Goal: Task Accomplishment & Management: Manage account settings

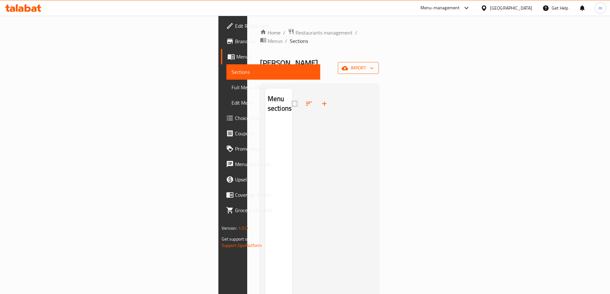
click at [374, 64] on span "import" at bounding box center [358, 68] width 31 height 8
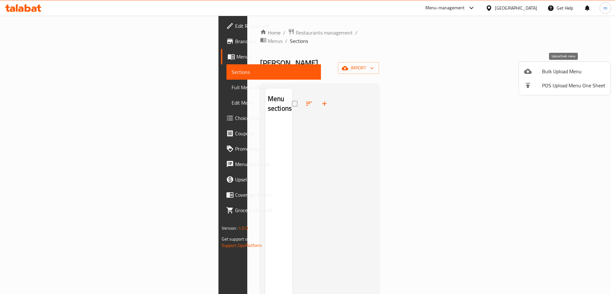
click at [554, 72] on span "Bulk Upload Menu" at bounding box center [573, 72] width 63 height 8
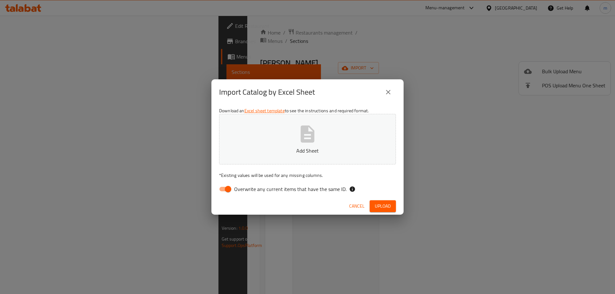
click at [238, 187] on span "Overwrite any current items that have the same ID." at bounding box center [290, 189] width 112 height 8
click at [238, 187] on input "Overwrite any current items that have the same ID." at bounding box center [228, 189] width 36 height 12
checkbox input "false"
click at [270, 152] on p "Add Sheet" at bounding box center [307, 151] width 157 height 8
click at [378, 202] on button "Upload" at bounding box center [382, 206] width 26 height 12
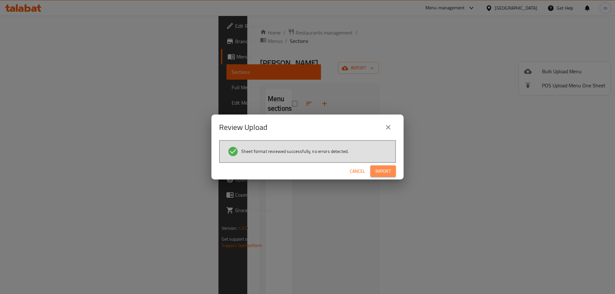
click at [388, 177] on button "Import" at bounding box center [383, 171] width 26 height 12
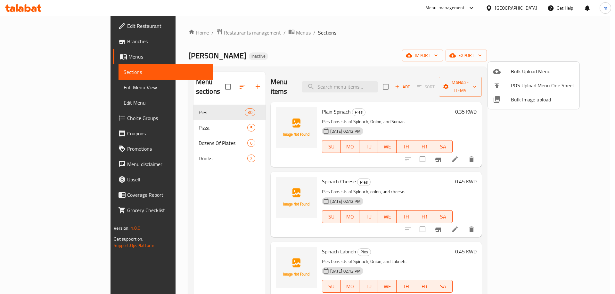
click at [446, 21] on div at bounding box center [307, 147] width 615 height 294
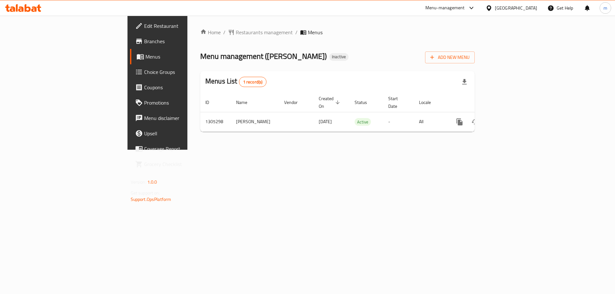
click at [487, 150] on div "Home / Restaurants management / Menus Menu management ( Fatayer Alshuwaikh ) In…" at bounding box center [337, 83] width 300 height 134
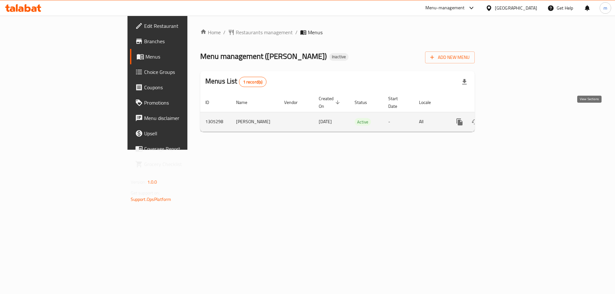
click at [508, 119] on icon "enhanced table" at bounding box center [506, 122] width 6 height 6
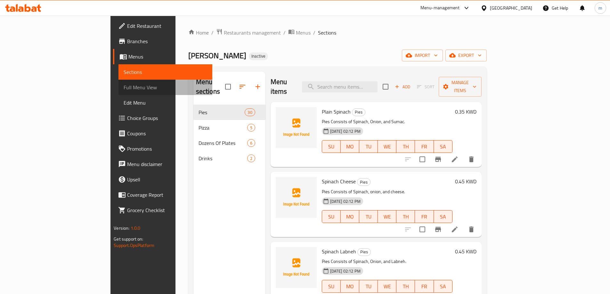
click at [124, 89] on span "Full Menu View" at bounding box center [166, 88] width 84 height 8
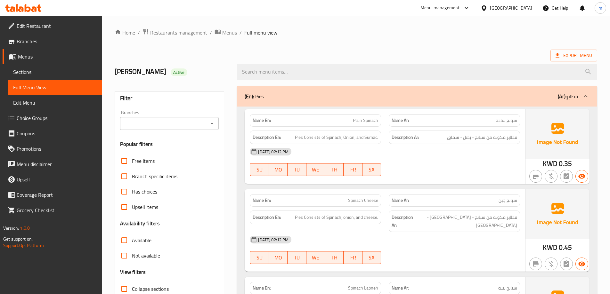
scroll to position [278, 0]
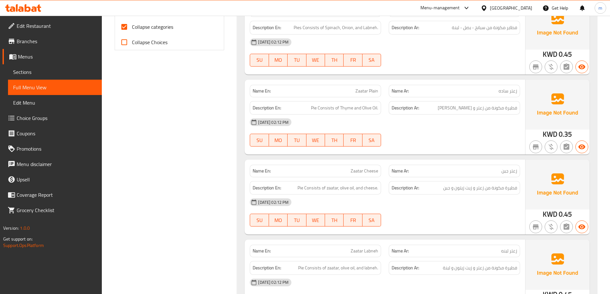
click at [160, 29] on span "Collapse categories" at bounding box center [152, 27] width 41 height 8
click at [132, 29] on input "Collapse categories" at bounding box center [124, 26] width 15 height 15
checkbox input "false"
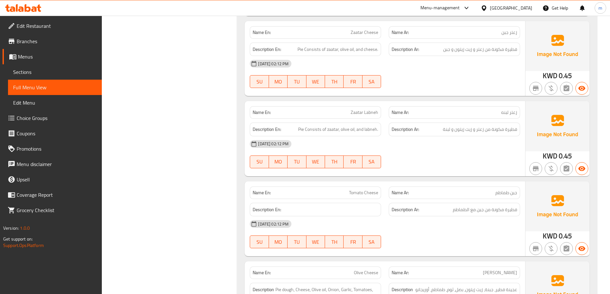
click at [355, 189] on span "Tomato Cheese" at bounding box center [363, 192] width 29 height 7
copy span "Tomato Cheese"
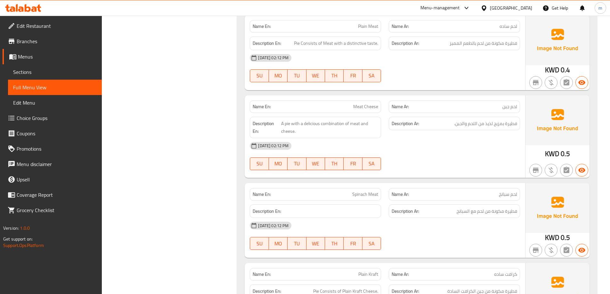
scroll to position [832, 0]
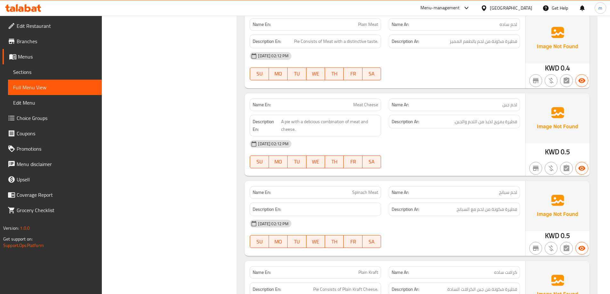
click at [362, 189] on span "Spinach Meat" at bounding box center [365, 192] width 26 height 7
copy span "Spinach Meat"
click at [363, 103] on div "Name En: Meat Cheese" at bounding box center [315, 105] width 131 height 12
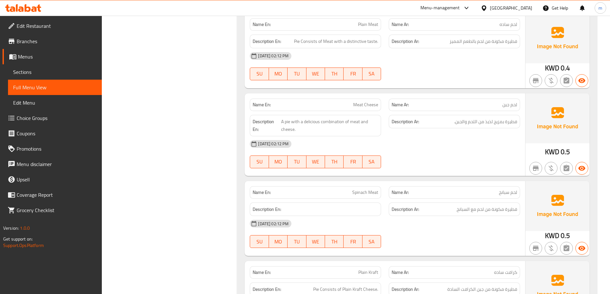
click at [359, 101] on span "Meat Cheese" at bounding box center [365, 104] width 25 height 7
copy span "Meat Cheese"
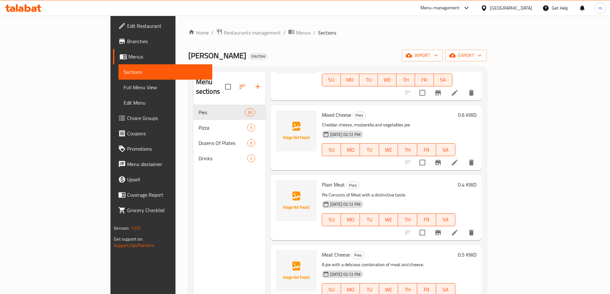
scroll to position [303, 0]
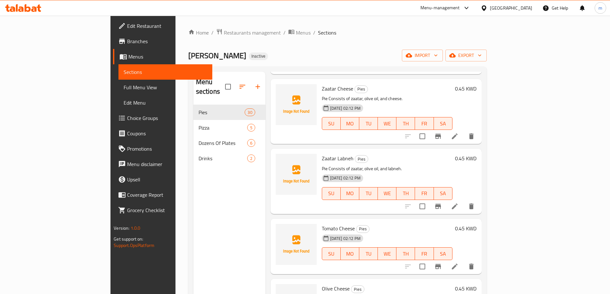
click at [458, 263] on icon at bounding box center [455, 267] width 8 height 8
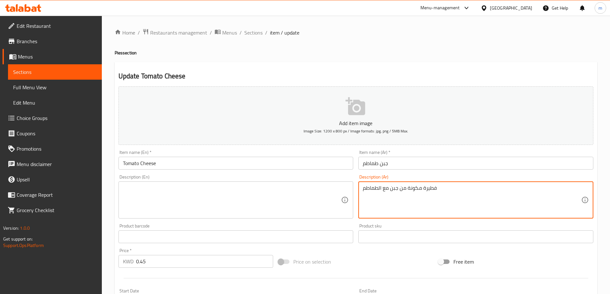
click at [450, 200] on textarea "فطيرة مكونة من جبن مع الطماطم" at bounding box center [472, 200] width 218 height 30
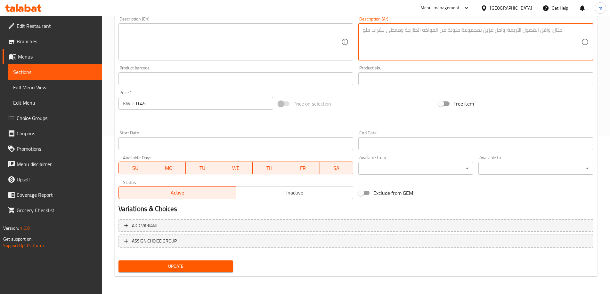
click at [209, 265] on span "Update" at bounding box center [176, 266] width 105 height 8
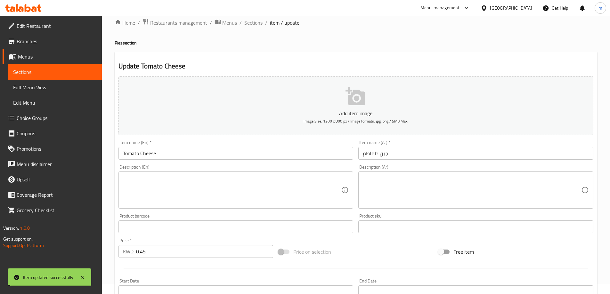
scroll to position [0, 0]
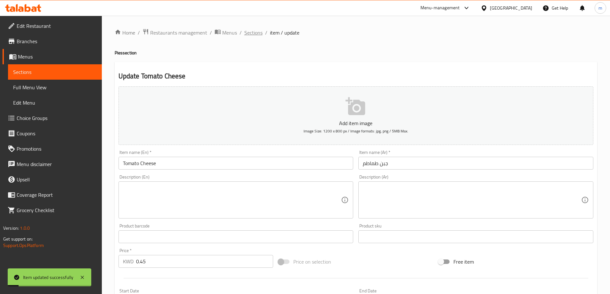
click at [249, 36] on span "Sections" at bounding box center [253, 33] width 18 height 8
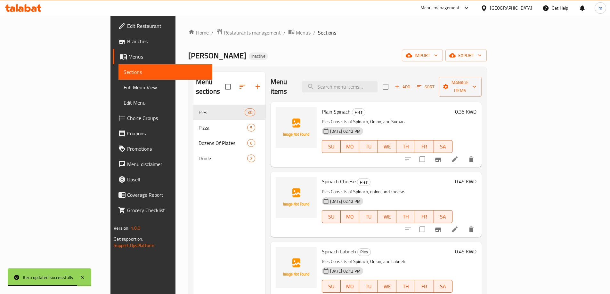
scroll to position [643, 0]
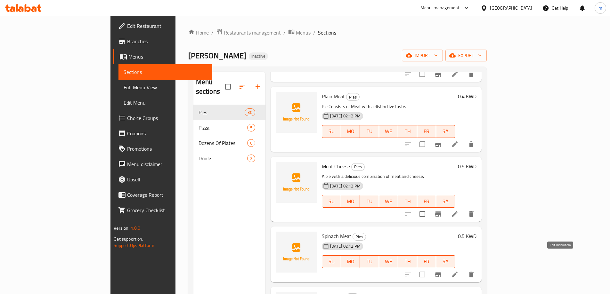
click at [458, 271] on icon at bounding box center [455, 275] width 8 height 8
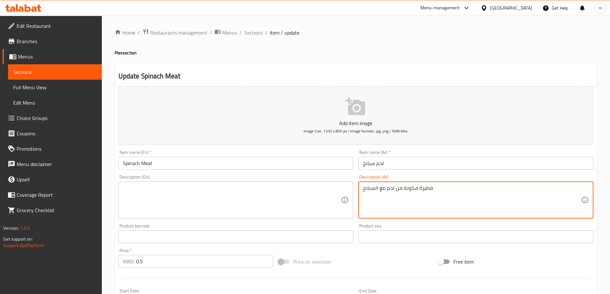
click at [452, 198] on textarea "فطيرة مكونة من لحم مع السبانخ" at bounding box center [472, 200] width 218 height 30
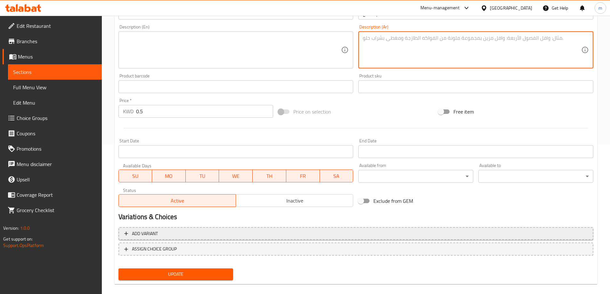
scroll to position [158, 0]
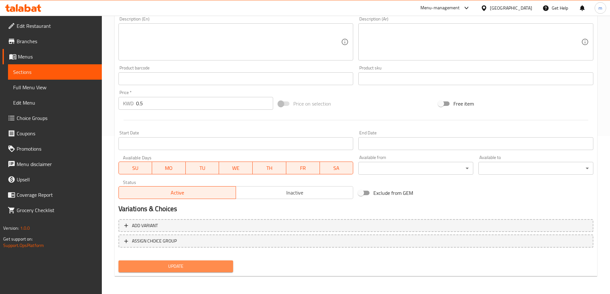
click at [226, 263] on span "Update" at bounding box center [176, 266] width 105 height 8
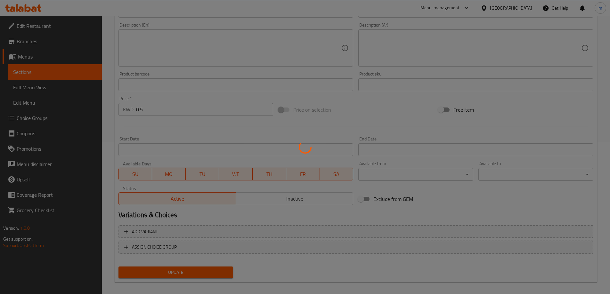
scroll to position [0, 0]
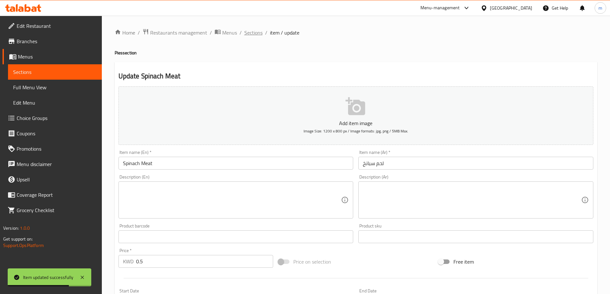
click at [249, 35] on span "Sections" at bounding box center [253, 33] width 18 height 8
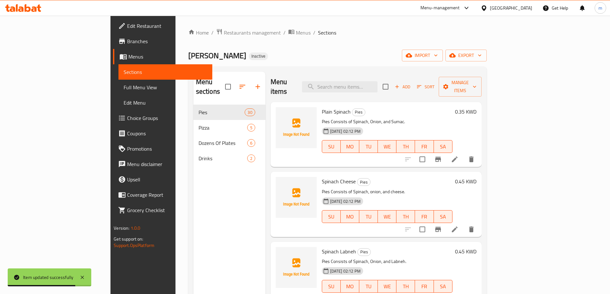
scroll to position [643, 0]
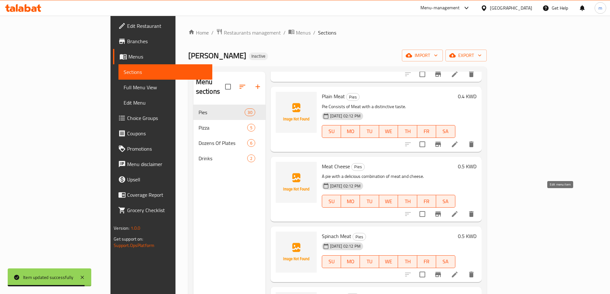
click at [458, 210] on icon at bounding box center [455, 214] width 8 height 8
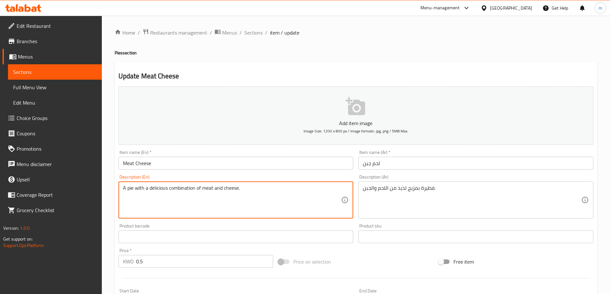
click at [309, 196] on textarea "A pie with a delicious combination of meat and cheese." at bounding box center [232, 200] width 218 height 30
click at [302, 197] on textarea "A pie with a delicious combination of meat and cheese." at bounding box center [232, 200] width 218 height 30
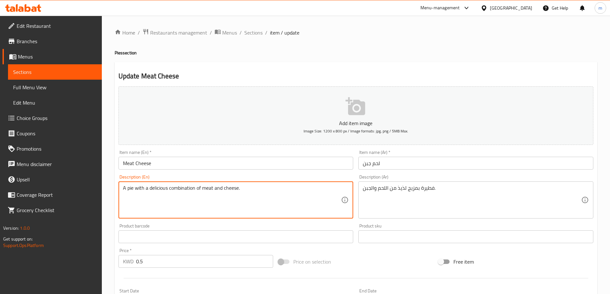
click at [302, 197] on textarea "A pie with a delicious combination of meat and cheese." at bounding box center [232, 200] width 218 height 30
click at [295, 195] on textarea "A pie with a delicious combination of meat and cheese." at bounding box center [232, 200] width 218 height 30
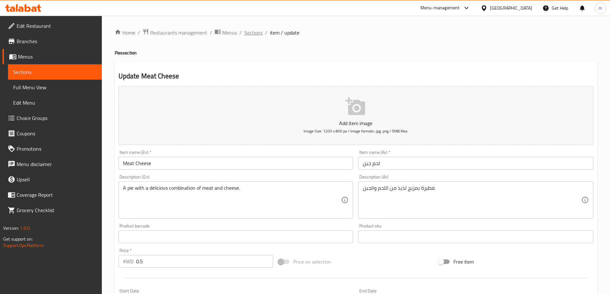
click at [258, 32] on span "Sections" at bounding box center [253, 33] width 18 height 8
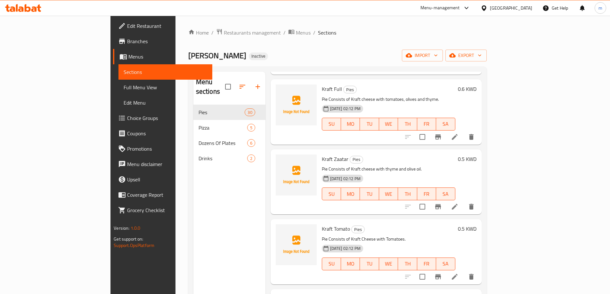
scroll to position [1059, 0]
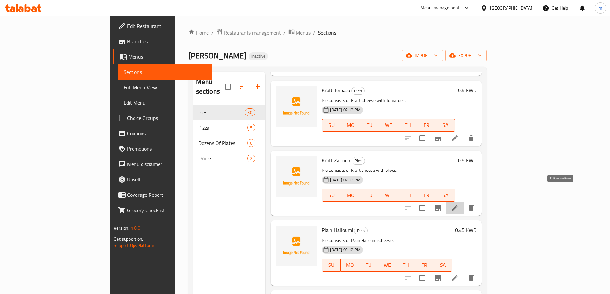
click at [457, 205] on icon at bounding box center [455, 208] width 6 height 6
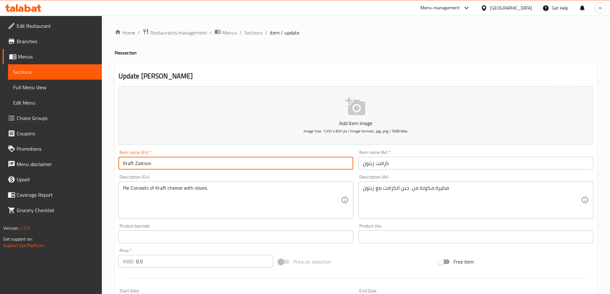
click at [270, 159] on input "Kraft Zaitoon" at bounding box center [235, 163] width 235 height 13
click at [160, 163] on input "Kraft Zaitoon" at bounding box center [235, 163] width 235 height 13
click at [160, 164] on input "Kraft Zaitoon" at bounding box center [235, 163] width 235 height 13
paste input "olives"
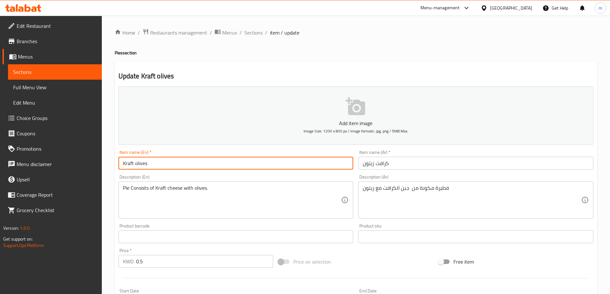
click at [144, 164] on input "Kraft olives" at bounding box center [235, 163] width 235 height 13
click at [122, 165] on input "Kraft" at bounding box center [235, 163] width 235 height 13
paste input "olives"
click at [136, 166] on input "olives Kraft" at bounding box center [235, 163] width 235 height 13
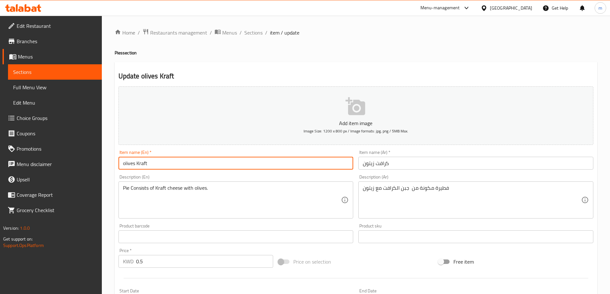
click at [134, 164] on input "olives Kraft" at bounding box center [235, 163] width 235 height 13
click at [147, 163] on input "olive Kraft" at bounding box center [235, 163] width 235 height 13
click at [162, 160] on input "olive Kraft" at bounding box center [235, 163] width 235 height 13
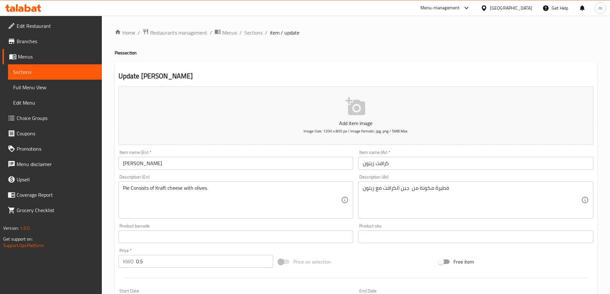
click at [140, 165] on input "olive Kraft" at bounding box center [235, 163] width 235 height 13
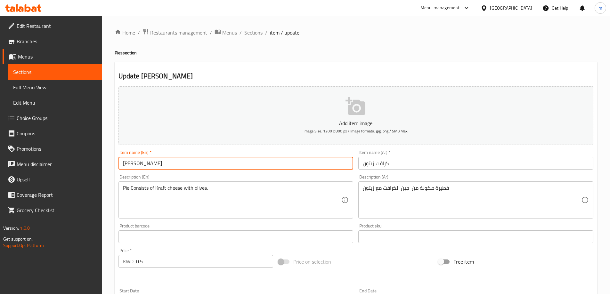
click at [140, 165] on input "olive Kraft" at bounding box center [235, 163] width 235 height 13
click at [123, 162] on input "olive" at bounding box center [235, 163] width 235 height 13
paste input "Kraft"
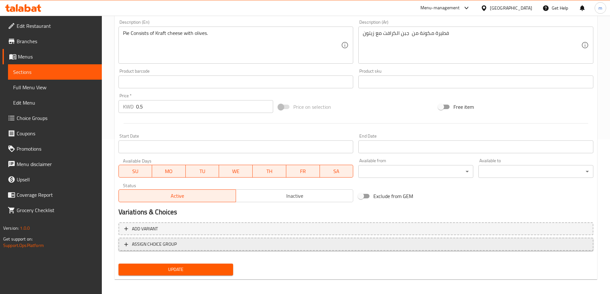
scroll to position [158, 0]
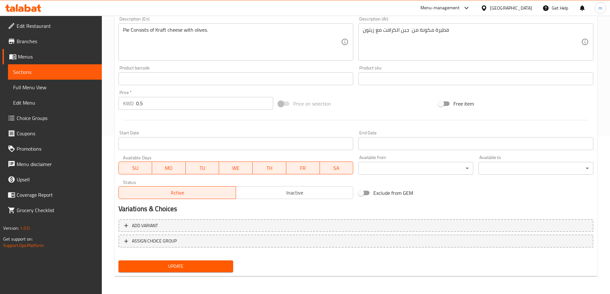
type input "Kraft olive"
click at [174, 265] on button "Update" at bounding box center [175, 267] width 115 height 12
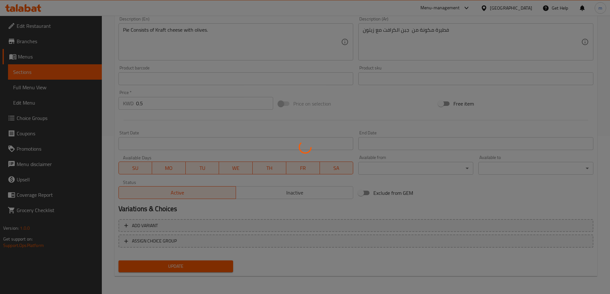
click at [175, 265] on div at bounding box center [305, 147] width 610 height 294
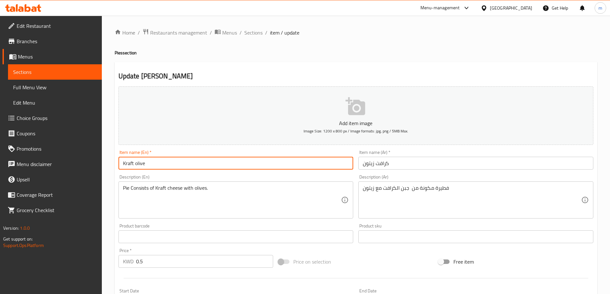
click at [144, 162] on input "Kraft olive" at bounding box center [235, 163] width 235 height 13
click at [140, 162] on input "Kraft olive" at bounding box center [235, 163] width 235 height 13
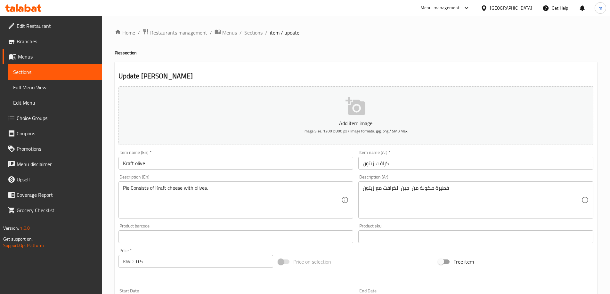
scroll to position [158, 0]
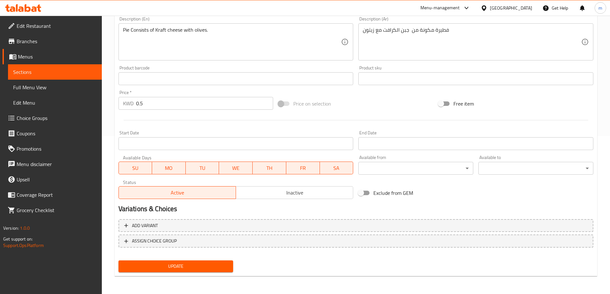
click at [195, 266] on span "Update" at bounding box center [176, 266] width 105 height 8
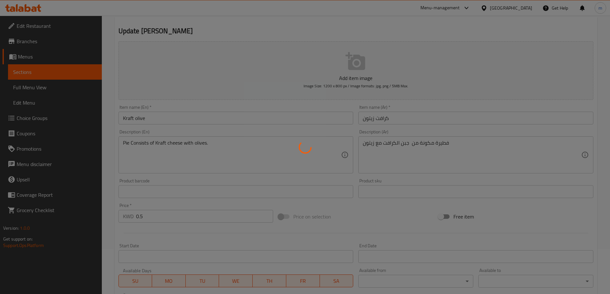
scroll to position [0, 0]
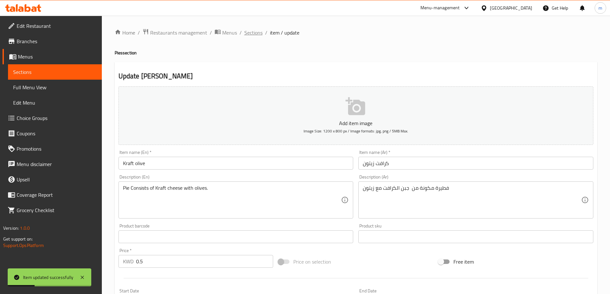
click at [250, 31] on span "Sections" at bounding box center [253, 33] width 18 height 8
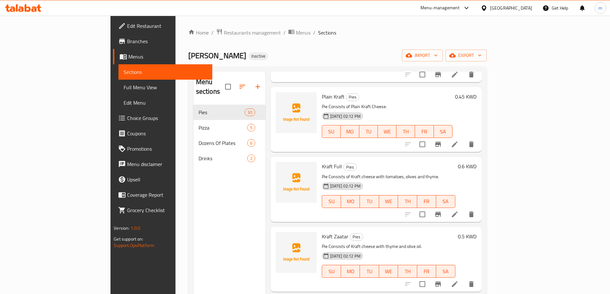
scroll to position [1403, 0]
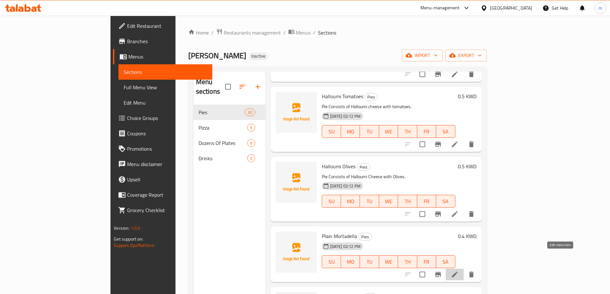
click at [458, 271] on icon at bounding box center [455, 275] width 8 height 8
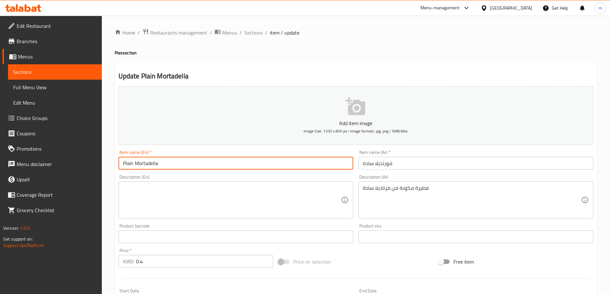
click at [303, 169] on input "Plain Mortadella" at bounding box center [235, 163] width 235 height 13
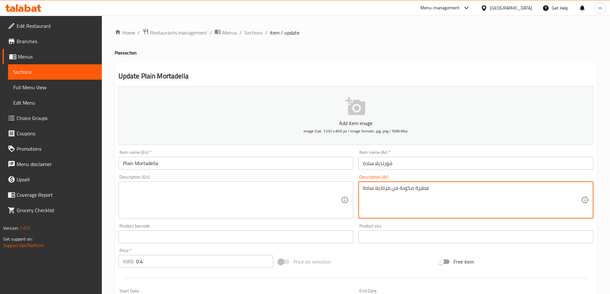
click at [448, 197] on textarea "فطيرة مكونة من مرتاديلا سادة" at bounding box center [472, 200] width 218 height 30
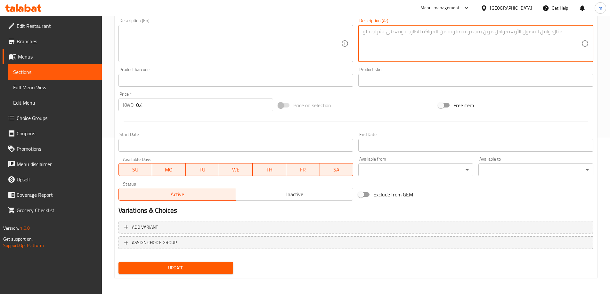
scroll to position [158, 0]
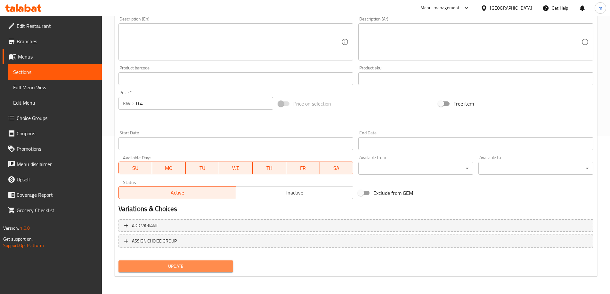
click at [201, 263] on span "Update" at bounding box center [176, 266] width 105 height 8
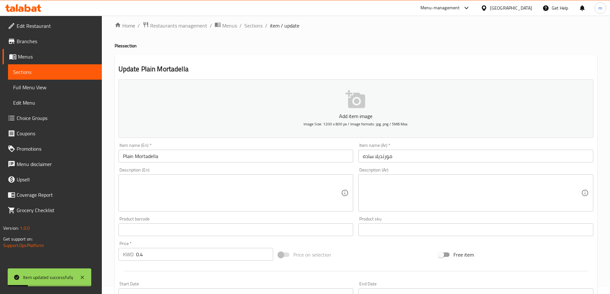
scroll to position [0, 0]
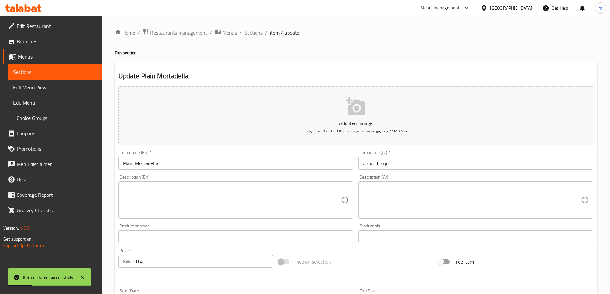
click at [248, 32] on span "Sections" at bounding box center [253, 33] width 18 height 8
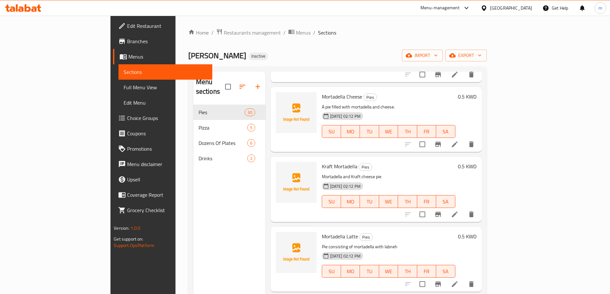
scroll to position [1741, 0]
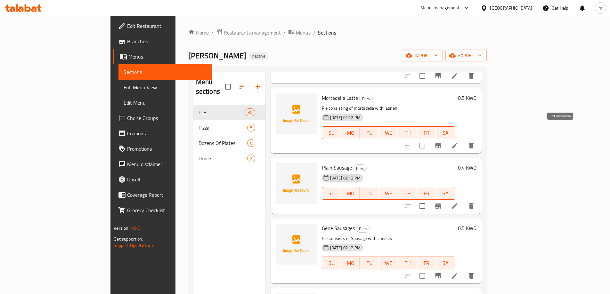
click at [457, 143] on icon at bounding box center [455, 146] width 6 height 6
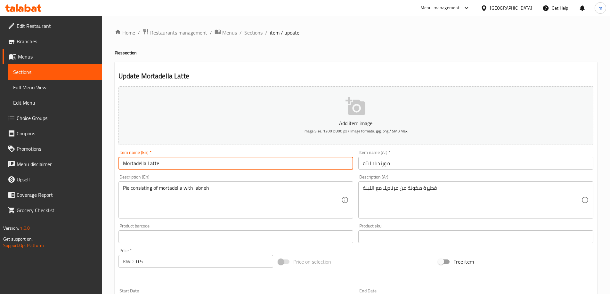
click at [142, 161] on input "Mortadella Latte" at bounding box center [235, 163] width 235 height 13
click at [152, 163] on input "Mortadella Latte" at bounding box center [235, 163] width 235 height 13
click at [124, 162] on input "Mortadella" at bounding box center [235, 163] width 235 height 13
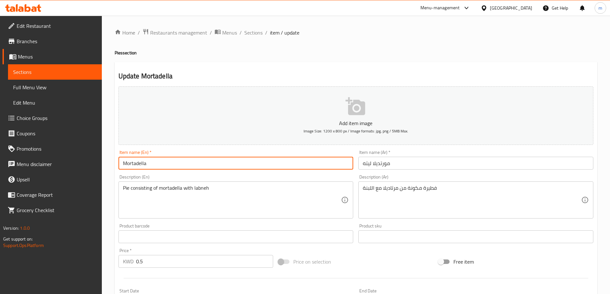
paste input "Light"
drag, startPoint x: 166, startPoint y: 162, endPoint x: 110, endPoint y: 164, distance: 55.7
click at [110, 164] on div "Home / Restaurants management / Menus / Sections / item / update Pies section U…" at bounding box center [356, 234] width 508 height 437
click at [175, 162] on input "Light Mortadella" at bounding box center [235, 163] width 235 height 13
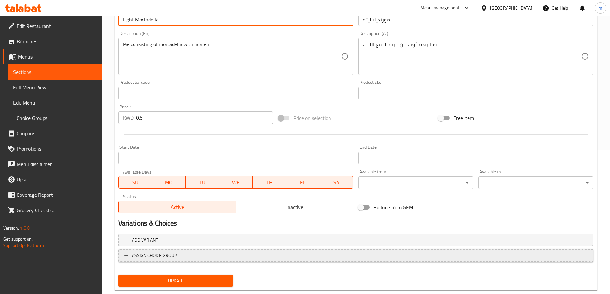
scroll to position [158, 0]
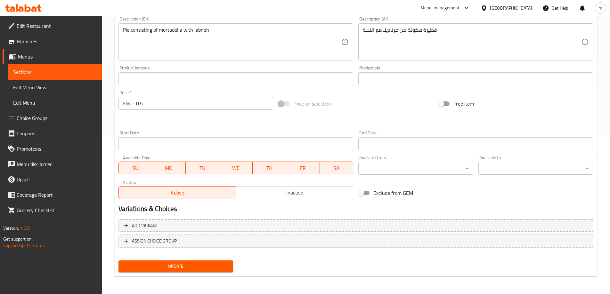
type input "Light Mortadella"
click at [226, 262] on button "Update" at bounding box center [175, 267] width 115 height 12
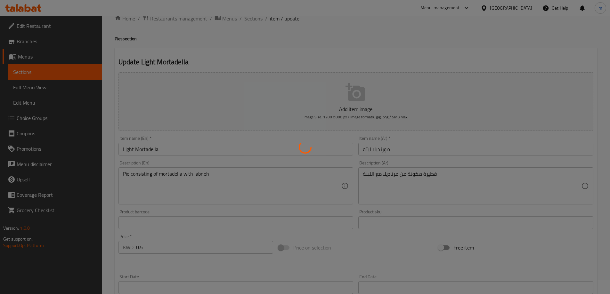
scroll to position [0, 0]
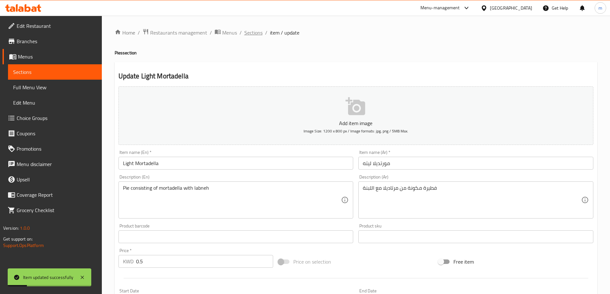
click at [253, 29] on span "Sections" at bounding box center [253, 33] width 18 height 8
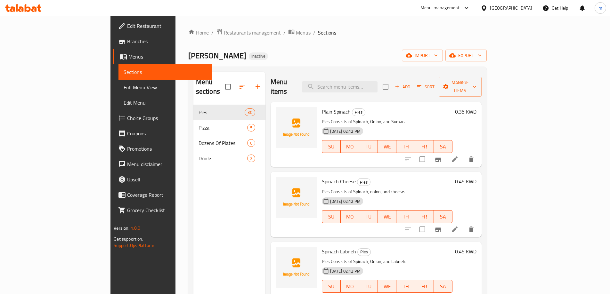
scroll to position [1673, 0]
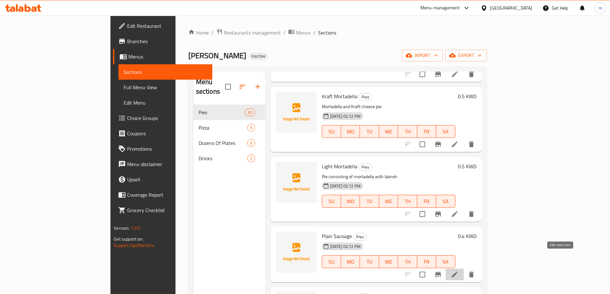
click at [457, 272] on icon at bounding box center [455, 275] width 6 height 6
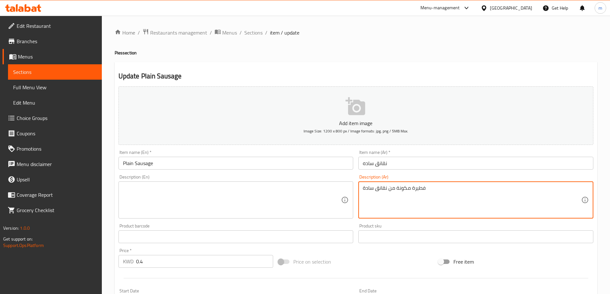
click at [444, 188] on textarea "فطيرة مكونة من نقانق سادة" at bounding box center [472, 200] width 218 height 30
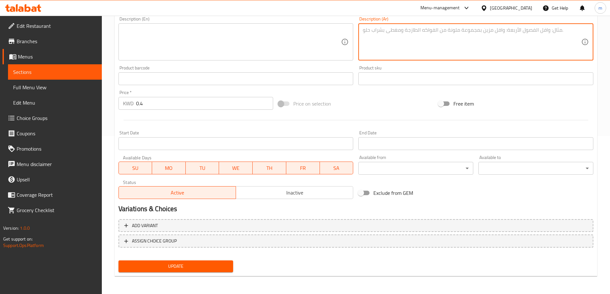
click at [216, 264] on span "Update" at bounding box center [176, 266] width 105 height 8
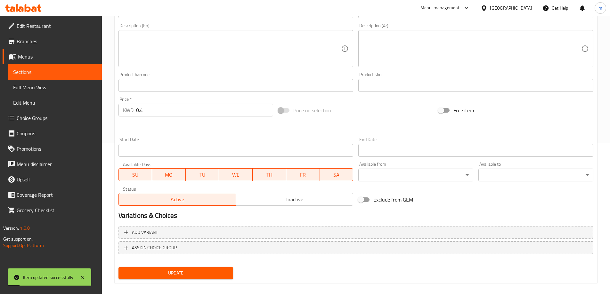
scroll to position [0, 0]
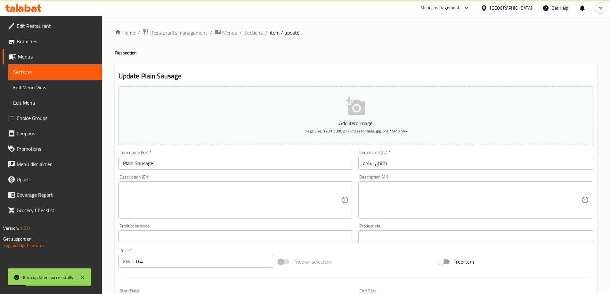
click at [251, 35] on span "Sections" at bounding box center [253, 33] width 18 height 8
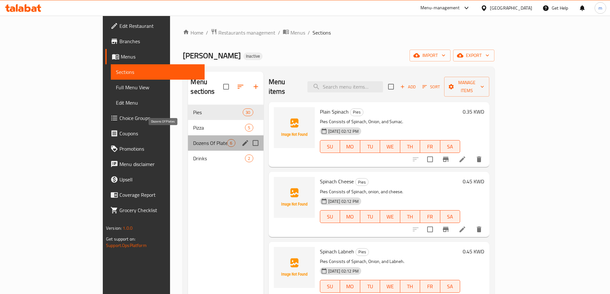
click at [193, 139] on span "Dozens Of Plates" at bounding box center [210, 143] width 34 height 8
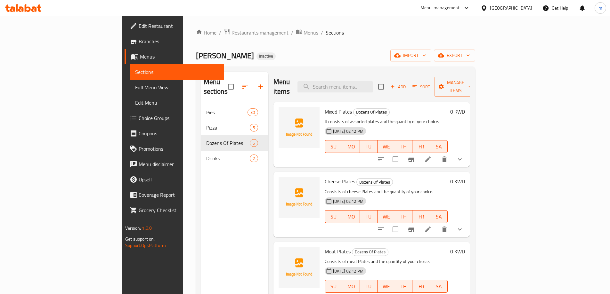
click at [431, 157] on icon at bounding box center [428, 160] width 6 height 6
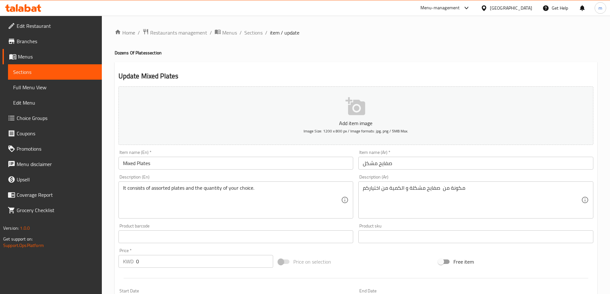
click at [160, 188] on textarea "It consists of assorted plates and the quantity of your choice." at bounding box center [232, 200] width 218 height 30
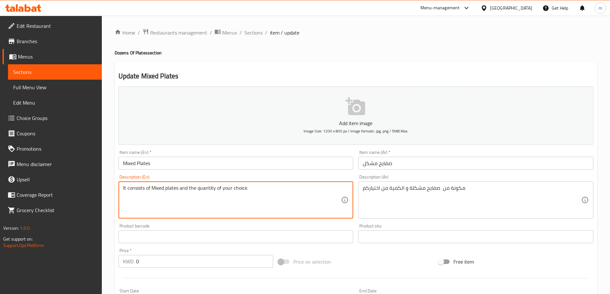
click at [272, 190] on textarea "It consists of Mixed plates and the quantity of your choice." at bounding box center [232, 200] width 218 height 30
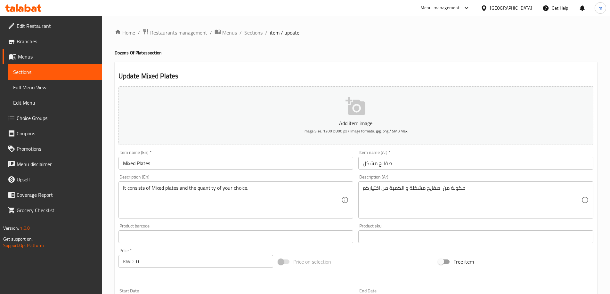
click at [218, 205] on textarea "It consists of Mixed plates and the quantity of your choice." at bounding box center [232, 200] width 218 height 30
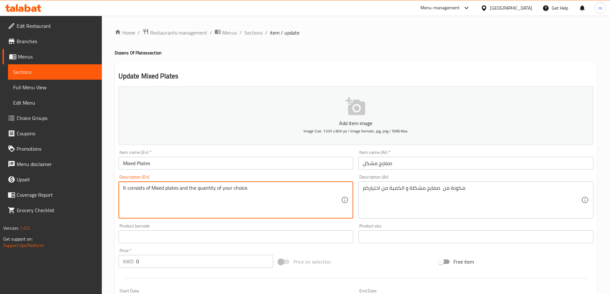
drag, startPoint x: 130, startPoint y: 189, endPoint x: 114, endPoint y: 187, distance: 16.8
click at [114, 187] on div "Home / Restaurants management / Menus / Sections / item / update Dozens Of Plat…" at bounding box center [356, 241] width 508 height 451
click at [169, 192] on textarea "Consists of Mixed plates and the quantity of your choice." at bounding box center [232, 200] width 218 height 30
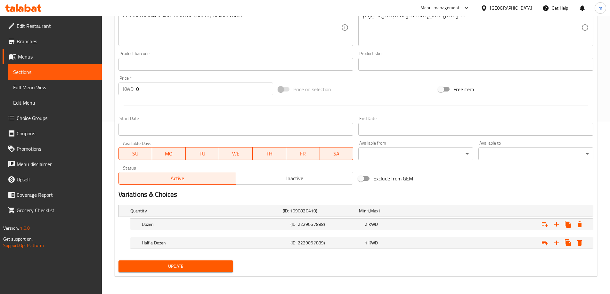
scroll to position [34, 0]
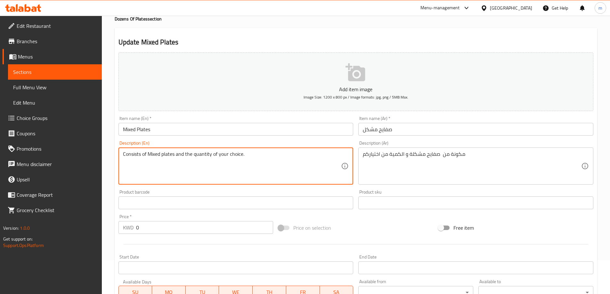
click at [207, 160] on textarea "Consists of Mixed plates and the quantity of your choice." at bounding box center [232, 166] width 218 height 30
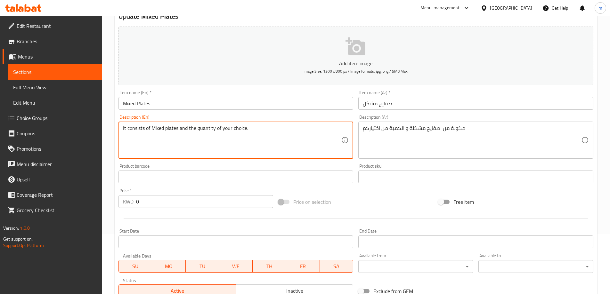
scroll to position [173, 0]
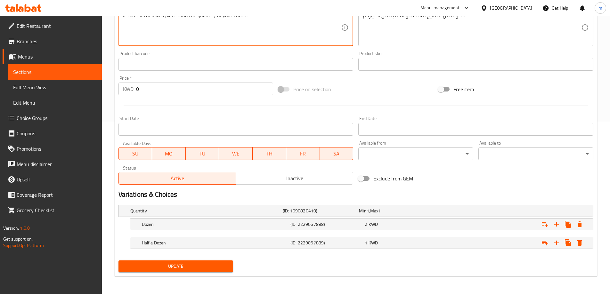
type textarea "It consists of Mixed plates and the quantity of your choice."
click at [181, 259] on div "Update" at bounding box center [176, 266] width 120 height 17
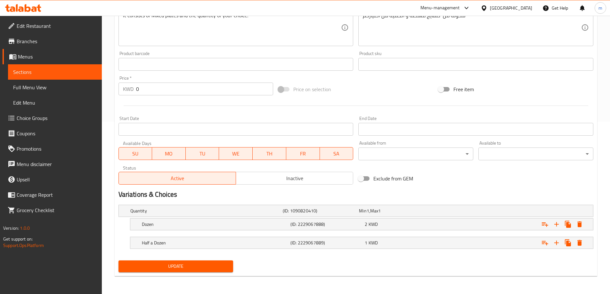
click at [183, 266] on span "Update" at bounding box center [176, 266] width 105 height 8
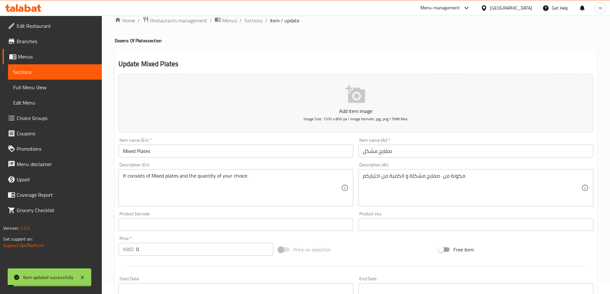
scroll to position [0, 0]
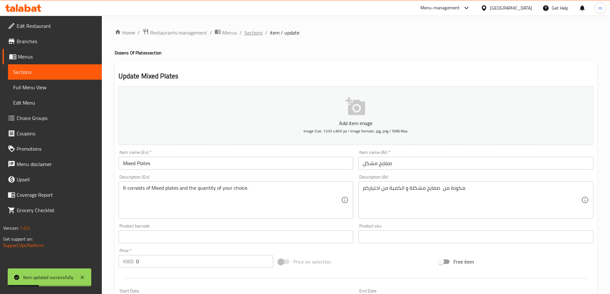
click at [252, 33] on span "Sections" at bounding box center [253, 33] width 18 height 8
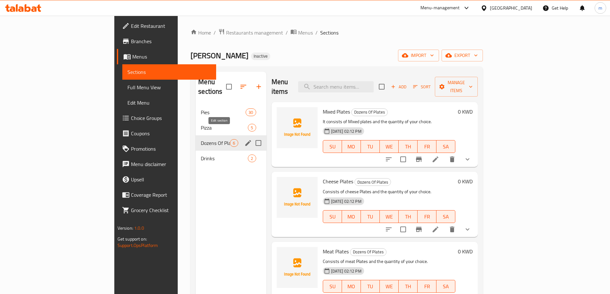
click at [244, 139] on icon "edit" at bounding box center [248, 143] width 8 height 8
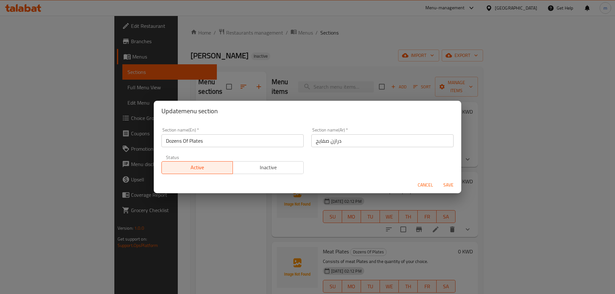
click at [418, 185] on span "Cancel" at bounding box center [424, 185] width 15 height 8
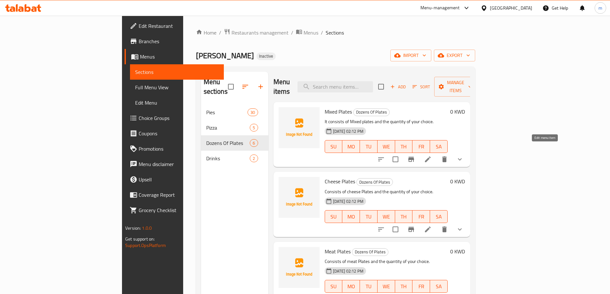
click at [431, 156] on icon at bounding box center [428, 160] width 8 height 8
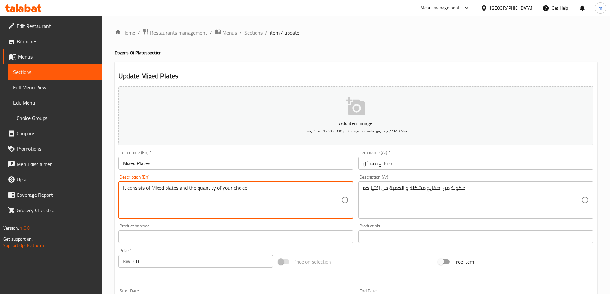
click at [284, 202] on textarea "It consists of Mixed plates and the quantity of your choice." at bounding box center [232, 200] width 218 height 30
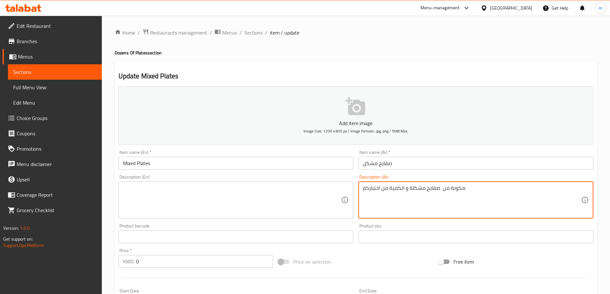
click at [397, 198] on textarea "مكونة من صفايح مشكلة و الكمية من اختياركم" at bounding box center [472, 200] width 218 height 30
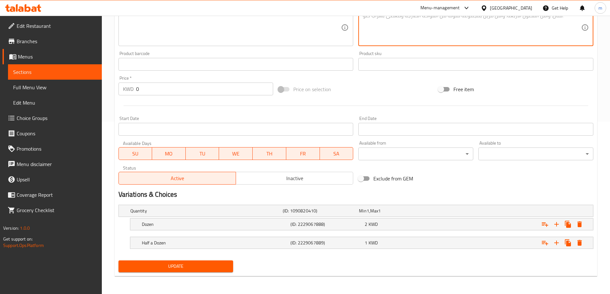
click at [196, 266] on span "Update" at bounding box center [176, 266] width 105 height 8
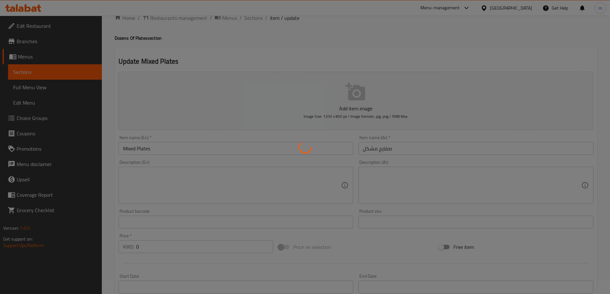
scroll to position [0, 0]
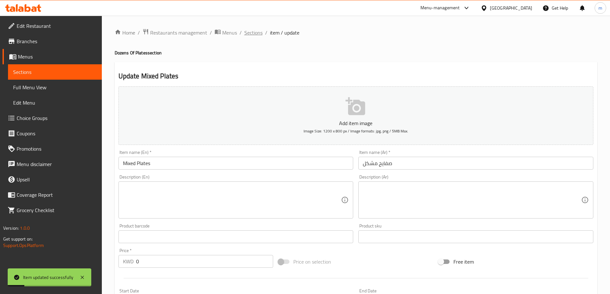
click at [253, 34] on span "Sections" at bounding box center [253, 33] width 18 height 8
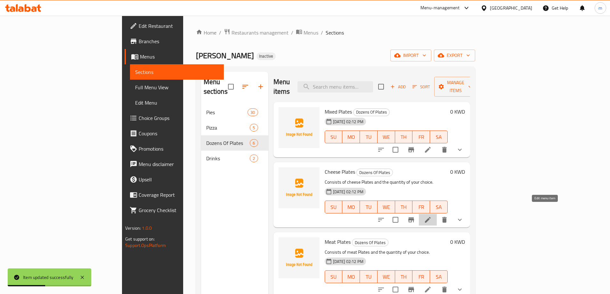
click at [431, 217] on icon at bounding box center [428, 220] width 6 height 6
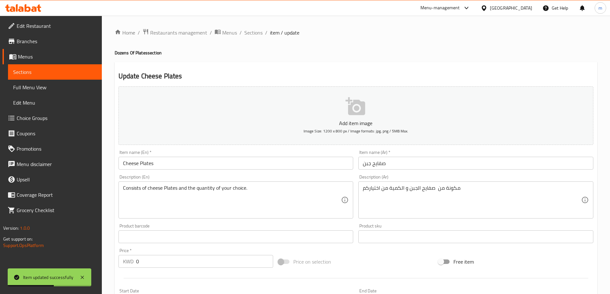
click at [298, 195] on textarea "Consists of cheese Plates and the quantity of your choice." at bounding box center [232, 200] width 218 height 30
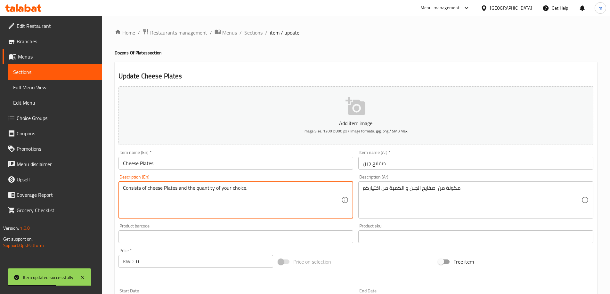
click at [298, 195] on textarea "Consists of cheese Plates and the quantity of your choice." at bounding box center [232, 200] width 218 height 30
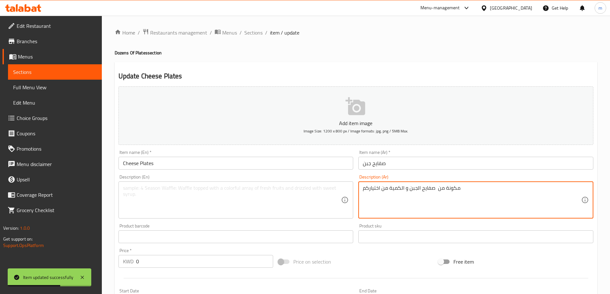
click at [414, 194] on textarea "مكونة من صفايح الجبن و الكمية من اختياركم" at bounding box center [472, 200] width 218 height 30
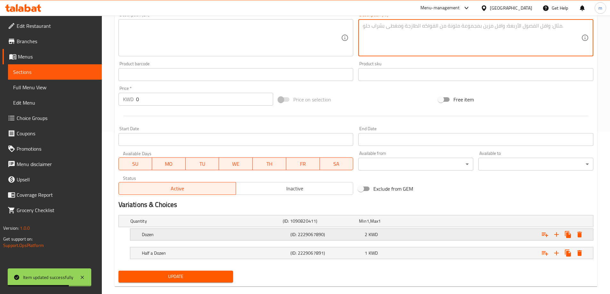
scroll to position [173, 0]
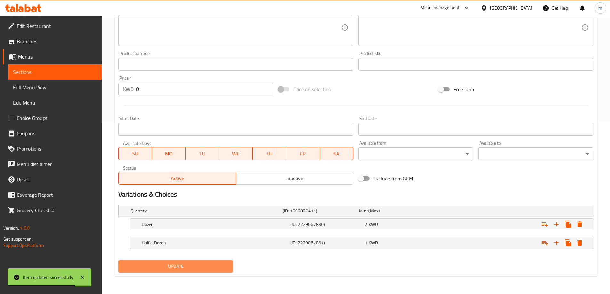
click at [210, 267] on span "Update" at bounding box center [176, 266] width 105 height 8
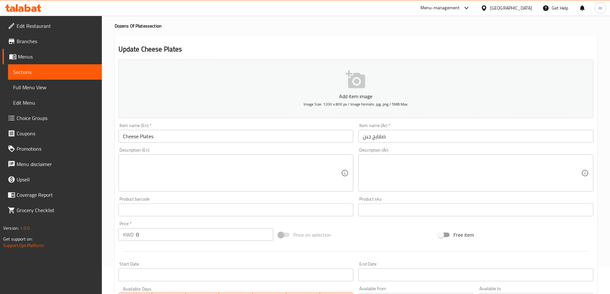
scroll to position [0, 0]
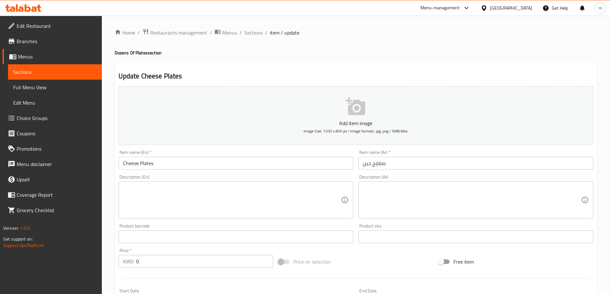
click at [143, 160] on input "Cheese Plates" at bounding box center [235, 163] width 235 height 13
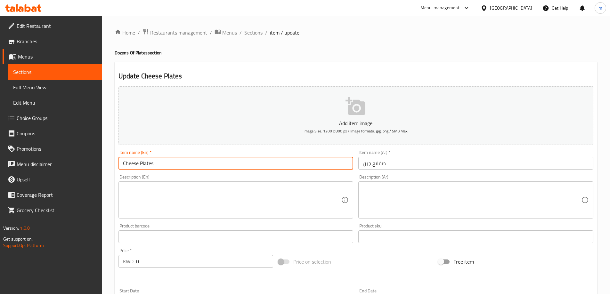
click at [143, 160] on input "Cheese Plates" at bounding box center [235, 163] width 235 height 13
paste input "pastri"
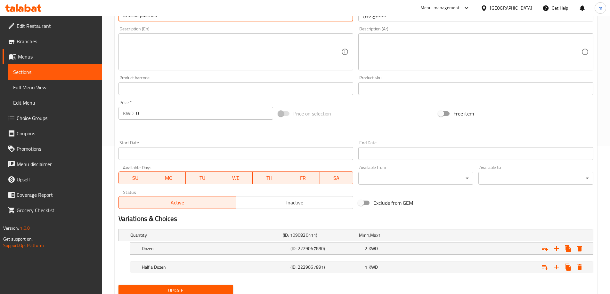
scroll to position [173, 0]
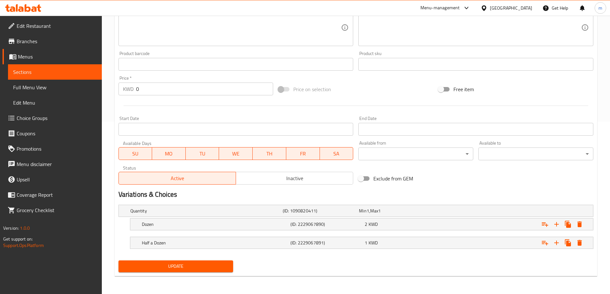
type input "Cheese pastries"
click at [182, 263] on span "Update" at bounding box center [176, 266] width 105 height 8
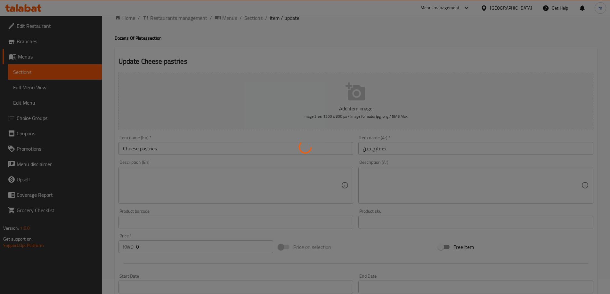
scroll to position [0, 0]
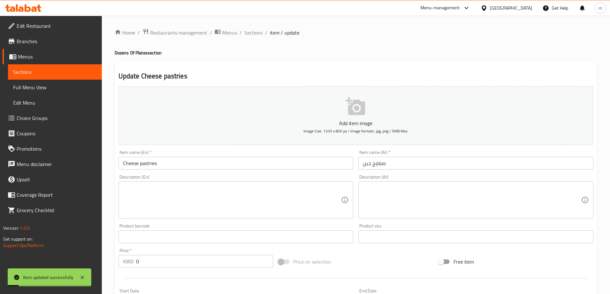
click at [252, 37] on div "Home / Restaurants management / Menus / Sections / item / update Dozens Of Plat…" at bounding box center [356, 240] width 482 height 425
click at [253, 35] on span "Sections" at bounding box center [253, 33] width 18 height 8
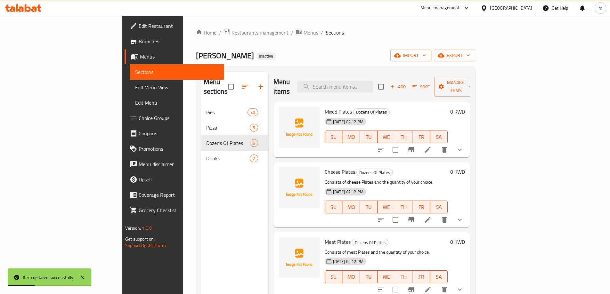
click at [431, 147] on icon at bounding box center [428, 150] width 6 height 6
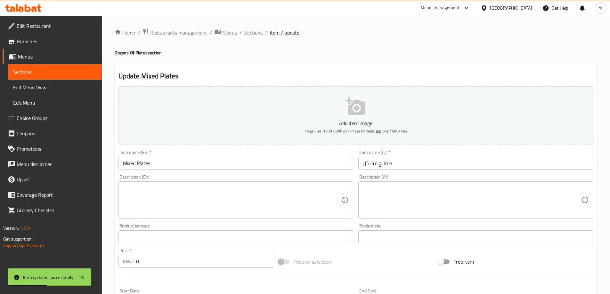
click at [144, 163] on input "Mixed Plates" at bounding box center [235, 163] width 235 height 13
paste input "pastri"
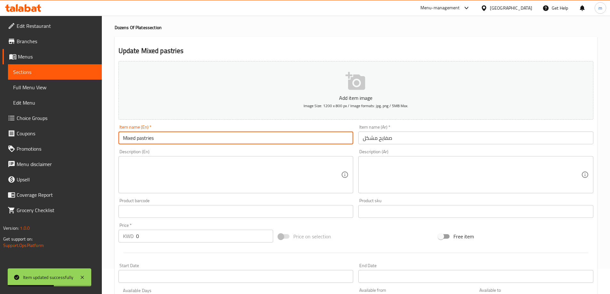
scroll to position [173, 0]
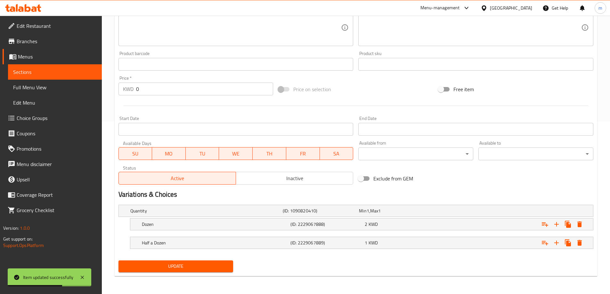
type input "Mixed pastries"
click at [166, 269] on span "Update" at bounding box center [176, 266] width 105 height 8
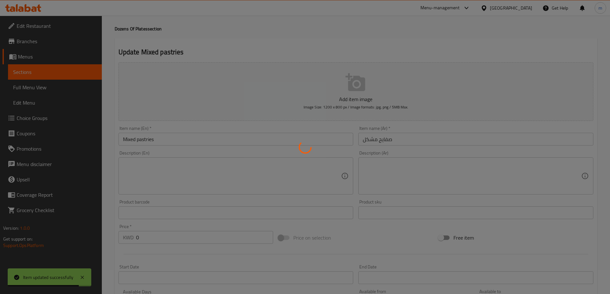
scroll to position [0, 0]
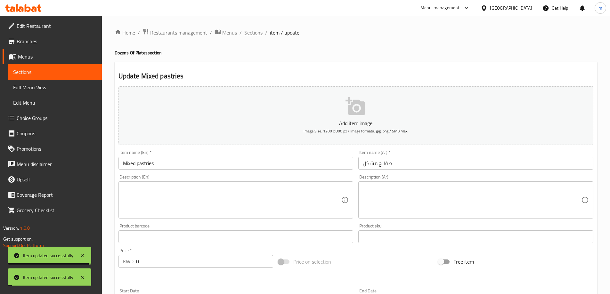
click at [252, 30] on span "Sections" at bounding box center [253, 33] width 18 height 8
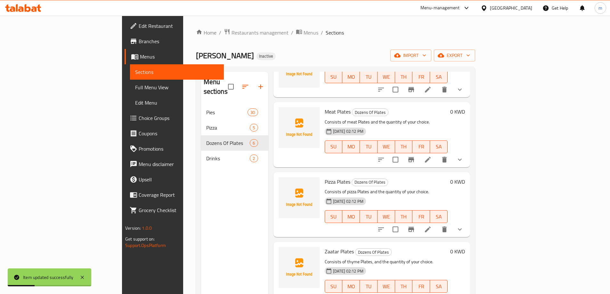
scroll to position [122, 0]
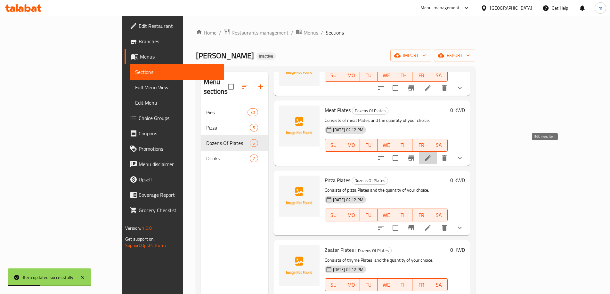
click at [431, 154] on icon at bounding box center [428, 158] width 8 height 8
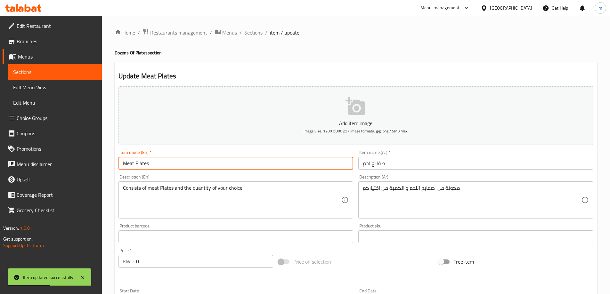
click at [167, 158] on input "Meat Plates" at bounding box center [235, 163] width 235 height 13
click at [146, 163] on input "Meat Plates" at bounding box center [235, 163] width 235 height 13
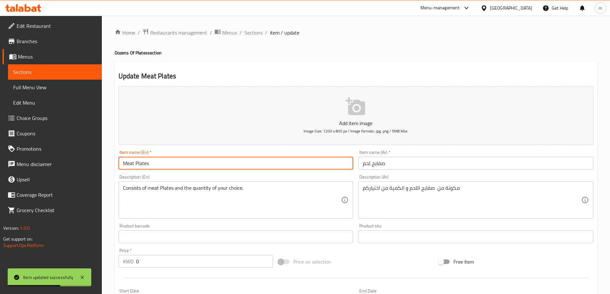
paste input "pastri"
type input "Meat pastries"
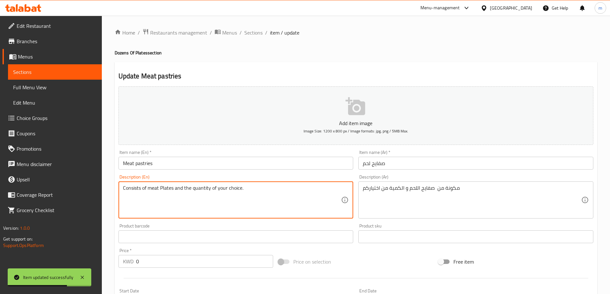
click at [247, 191] on textarea "Consists of meat Plates and the quantity of your choice." at bounding box center [232, 200] width 218 height 30
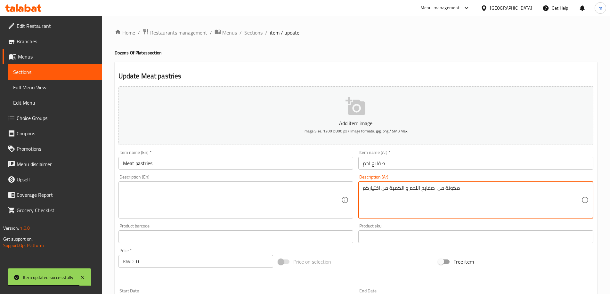
click at [376, 194] on textarea "مكونة من صفايح اللحم و الكمية من اختياركم" at bounding box center [472, 200] width 218 height 30
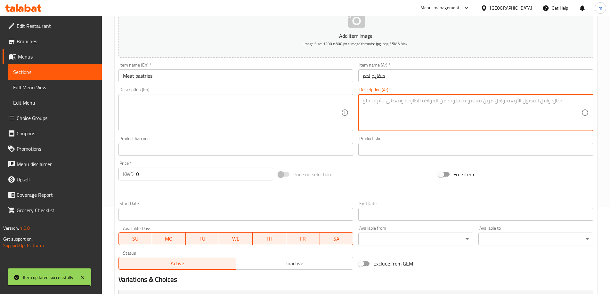
scroll to position [173, 0]
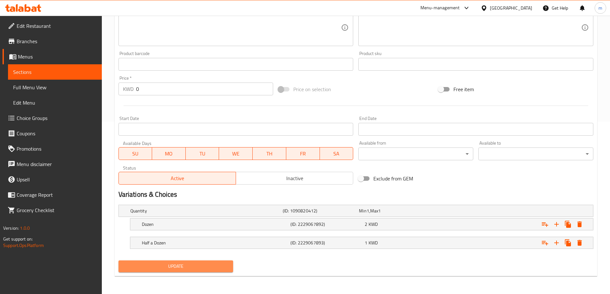
click at [187, 261] on button "Update" at bounding box center [175, 267] width 115 height 12
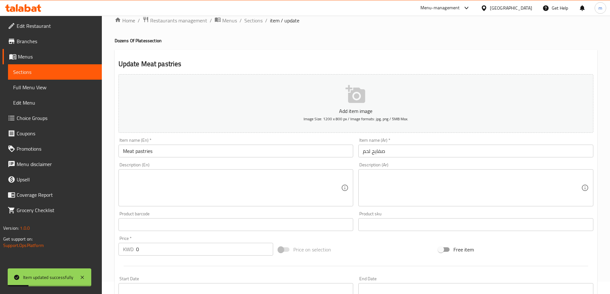
scroll to position [0, 0]
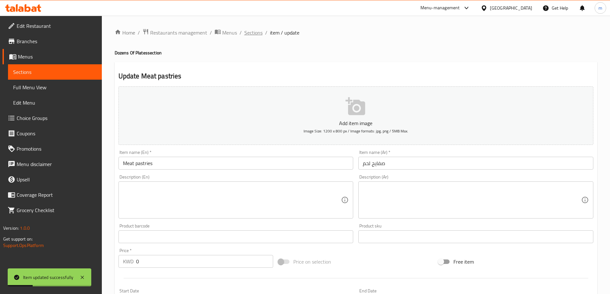
click at [245, 32] on span "Sections" at bounding box center [253, 33] width 18 height 8
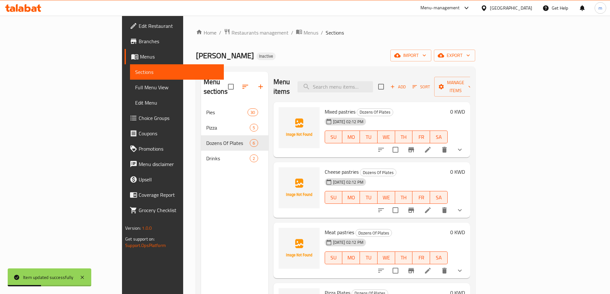
scroll to position [113, 0]
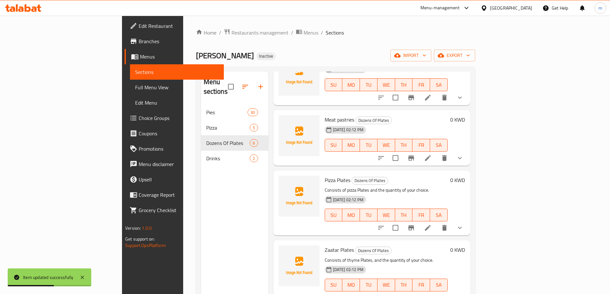
click at [437, 222] on li at bounding box center [428, 228] width 18 height 12
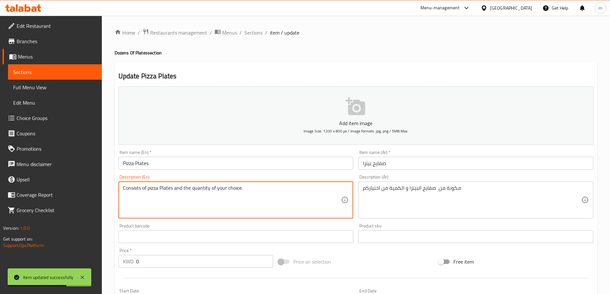
click at [304, 186] on textarea "Consists of pizza Plates and the quantity of your choice." at bounding box center [232, 200] width 218 height 30
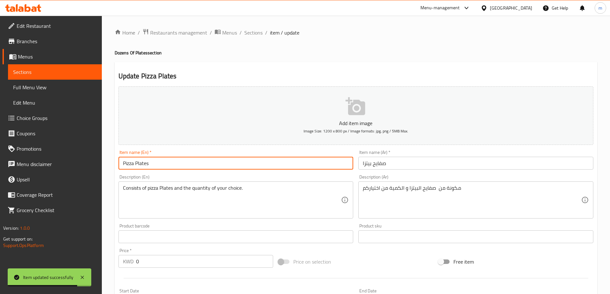
click at [143, 158] on input "Pizza Plates" at bounding box center [235, 163] width 235 height 13
paste input "pastri"
click at [172, 165] on input "Pizza pastries" at bounding box center [235, 163] width 235 height 13
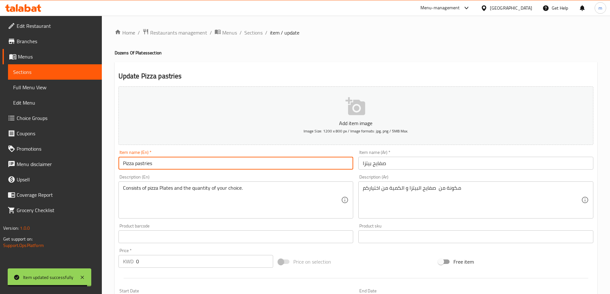
click at [172, 165] on input "Pizza pastries" at bounding box center [235, 163] width 235 height 13
type input "Pizza pastries"
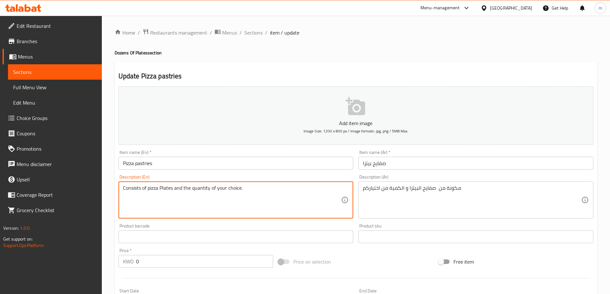
click at [275, 205] on textarea "Consists of pizza Plates and the quantity of your choice." at bounding box center [232, 200] width 218 height 30
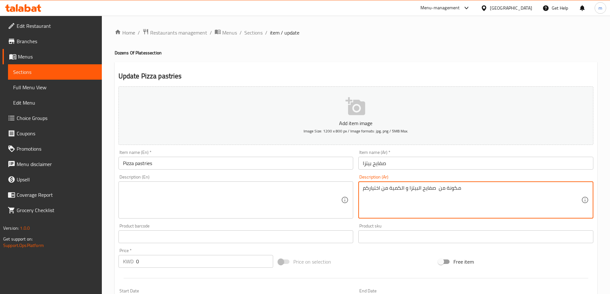
click at [407, 202] on textarea "مكونة من صفايح البيتزا و الكمية من اختياركم" at bounding box center [472, 200] width 218 height 30
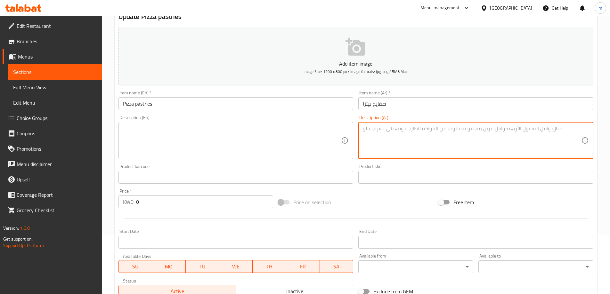
scroll to position [173, 0]
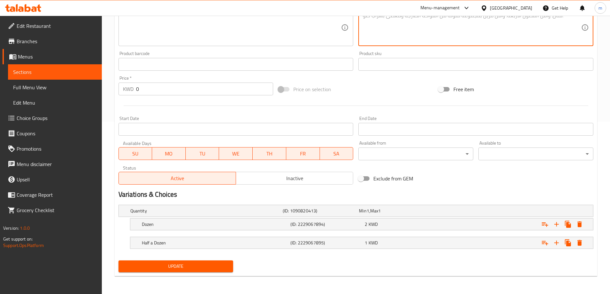
click at [213, 262] on span "Update" at bounding box center [176, 266] width 105 height 8
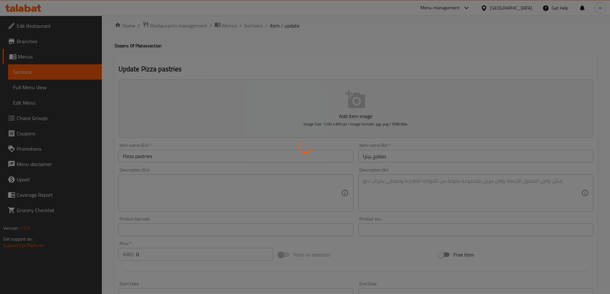
scroll to position [0, 0]
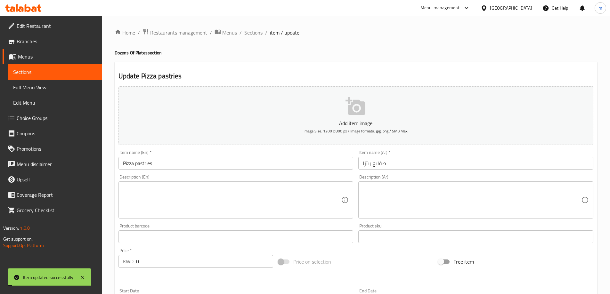
click at [258, 36] on span "Sections" at bounding box center [253, 33] width 18 height 8
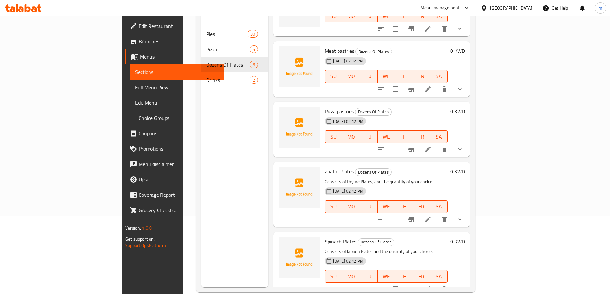
scroll to position [90, 0]
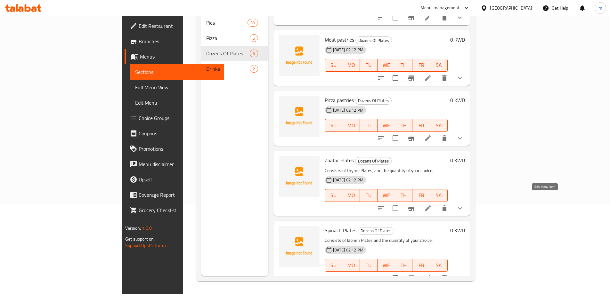
click at [431, 205] on icon at bounding box center [428, 209] width 8 height 8
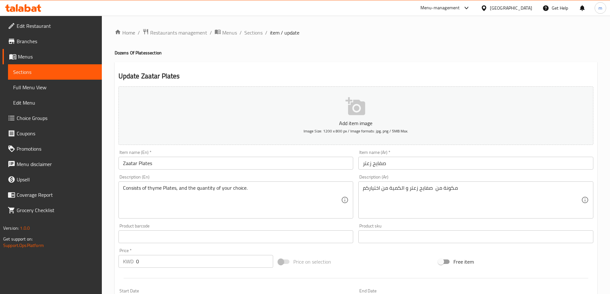
click at [145, 166] on input "Zaatar Plates" at bounding box center [235, 163] width 235 height 13
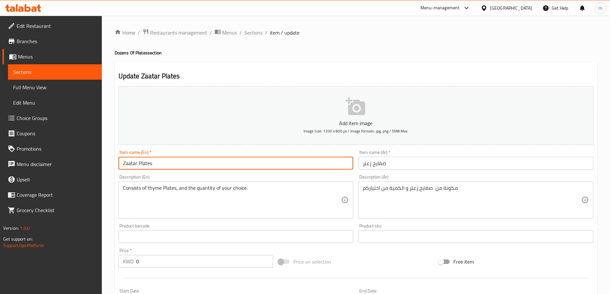
click at [145, 166] on input "Zaatar Plates" at bounding box center [235, 163] width 235 height 13
paste input "pastri"
type input "Zaatar pastries"
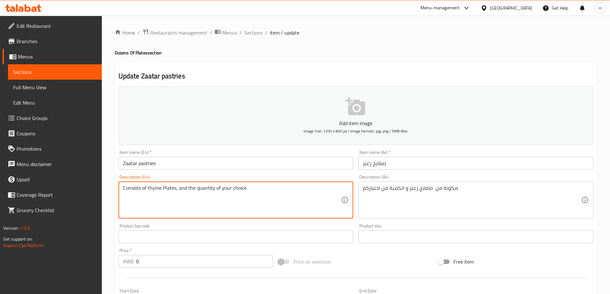
click at [234, 194] on textarea "Consists of thyme Plates, and the quantity of your choice." at bounding box center [232, 200] width 218 height 30
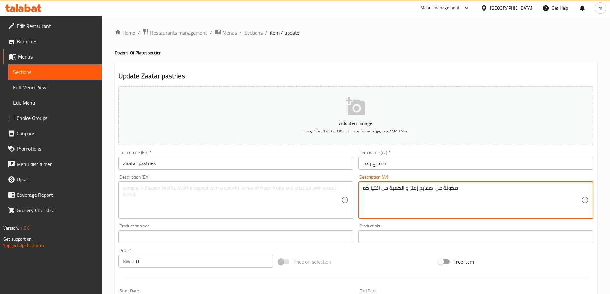
click at [406, 201] on textarea "مكونة من صفايح زعتر و الكمية من اختياركم" at bounding box center [472, 200] width 218 height 30
type textarea "مكونة من صفايح زعتر و الكمية من اختياركم"
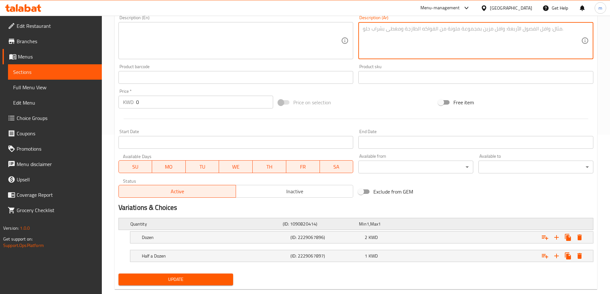
scroll to position [173, 0]
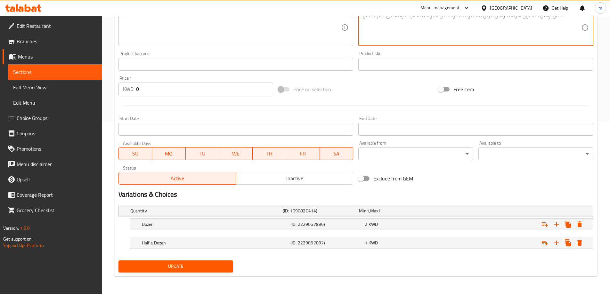
click at [215, 261] on button "Update" at bounding box center [175, 267] width 115 height 12
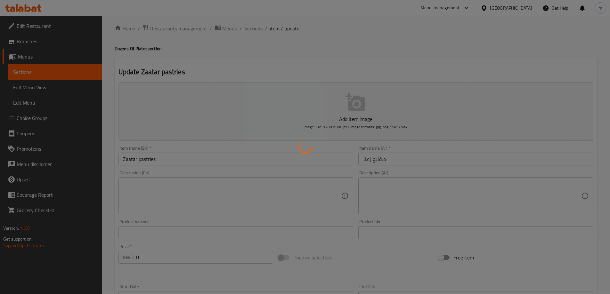
scroll to position [0, 0]
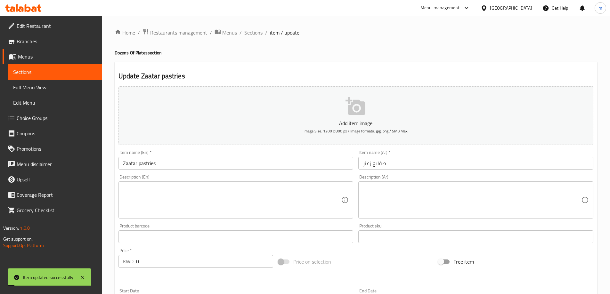
click at [250, 33] on span "Sections" at bounding box center [253, 33] width 18 height 8
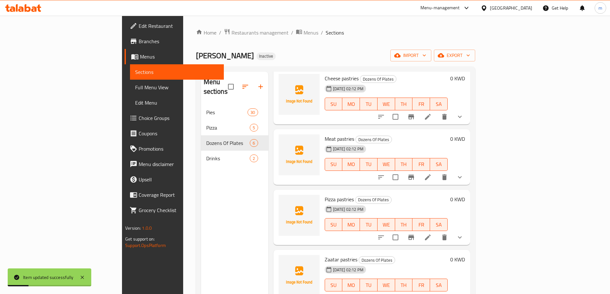
scroll to position [90, 0]
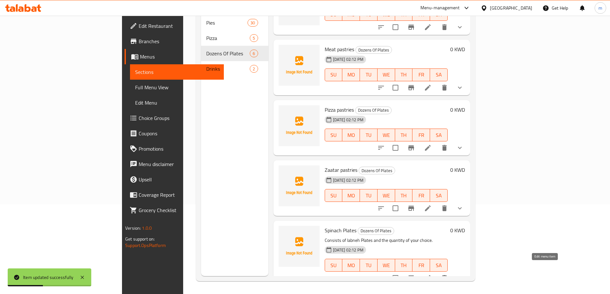
click at [431, 274] on icon at bounding box center [428, 278] width 8 height 8
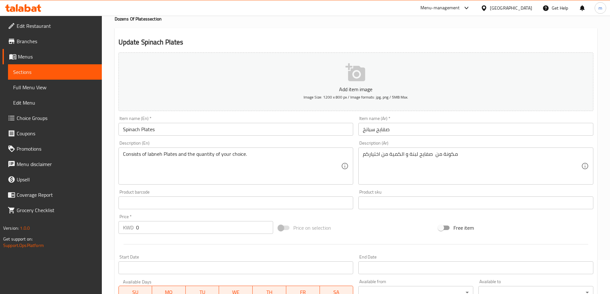
scroll to position [173, 0]
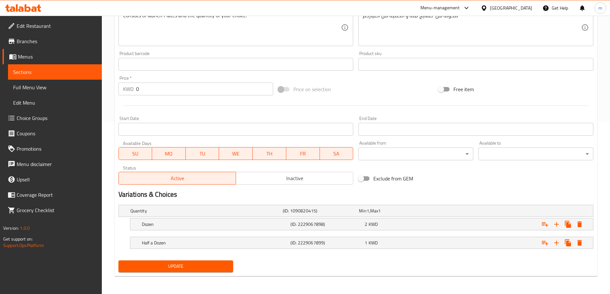
click at [197, 263] on span "Update" at bounding box center [176, 266] width 105 height 8
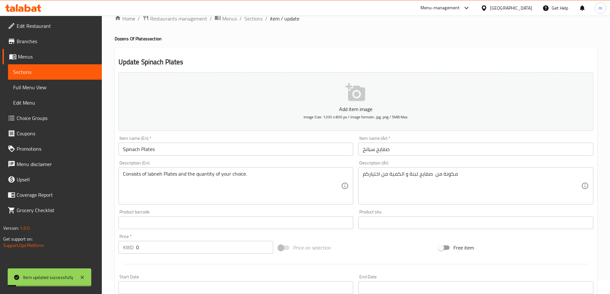
scroll to position [0, 0]
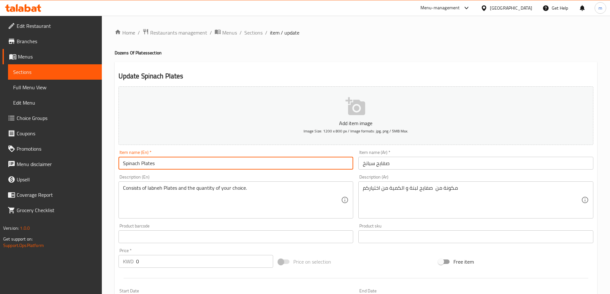
click at [153, 168] on input "Spinach Plates" at bounding box center [235, 163] width 235 height 13
paste input "pastri"
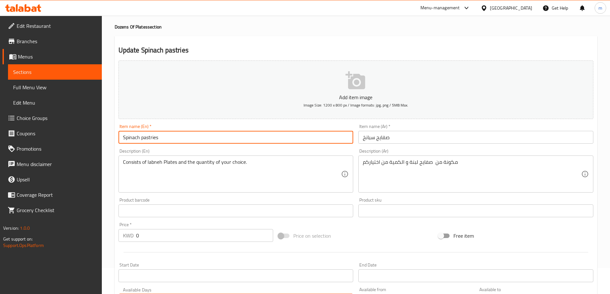
scroll to position [173, 0]
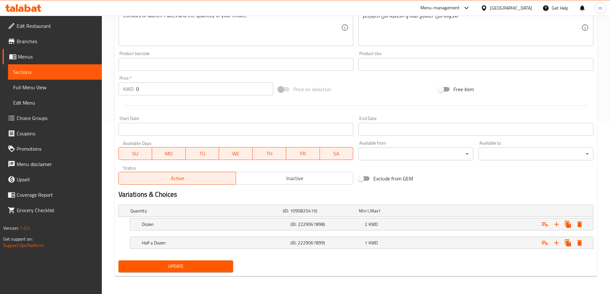
type input "Spinach pastries"
click at [178, 267] on span "Update" at bounding box center [176, 266] width 105 height 8
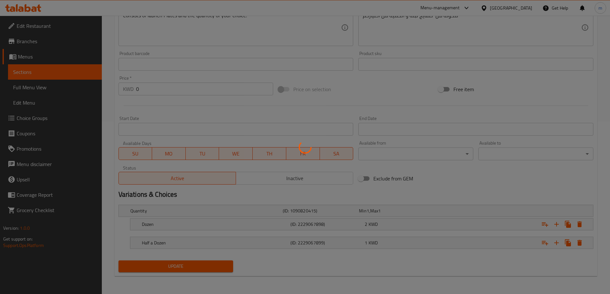
scroll to position [34, 0]
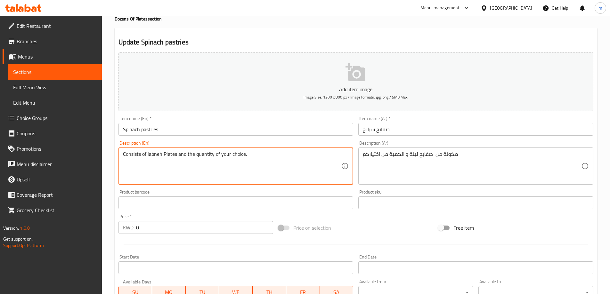
click at [175, 154] on textarea "Consists of labneh Plates and the quantity of your choice." at bounding box center [232, 166] width 218 height 30
paste textarea "pastries"
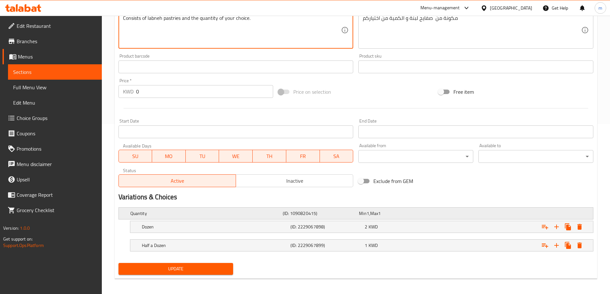
scroll to position [173, 0]
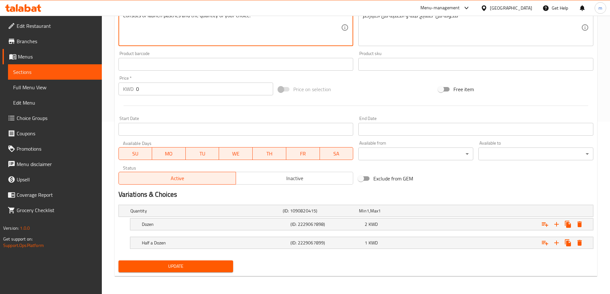
type textarea "Consists of labneh pastries and the quantity of your choice."
click at [197, 262] on button "Update" at bounding box center [175, 267] width 115 height 12
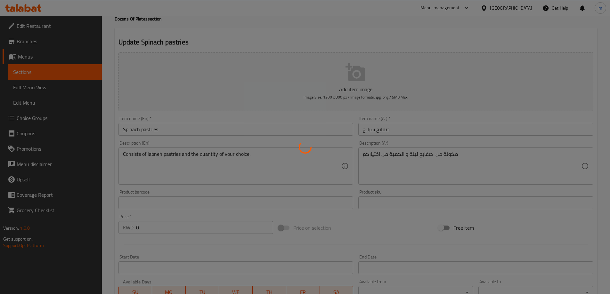
scroll to position [0, 0]
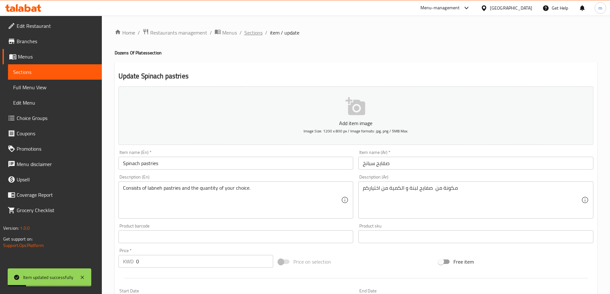
click at [251, 32] on span "Sections" at bounding box center [253, 33] width 18 height 8
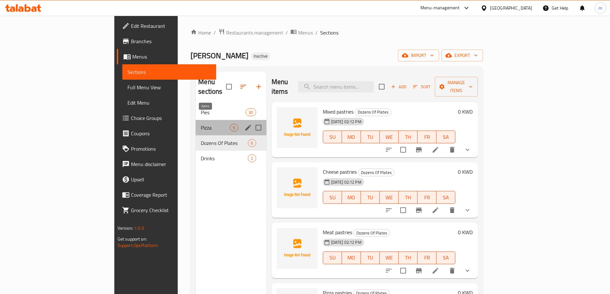
click at [230, 125] on span "5" at bounding box center [233, 128] width 7 height 6
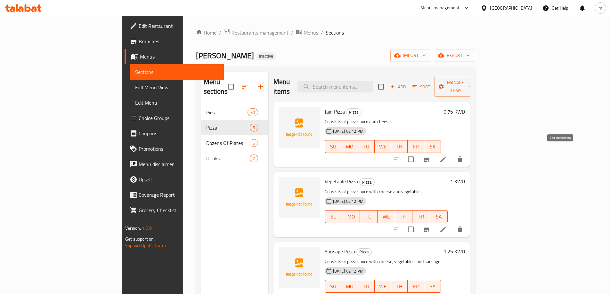
click at [447, 156] on icon at bounding box center [443, 160] width 8 height 8
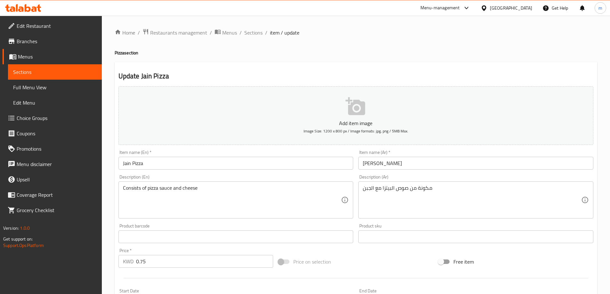
click at [125, 165] on input "Jain Pizza" at bounding box center [235, 163] width 235 height 13
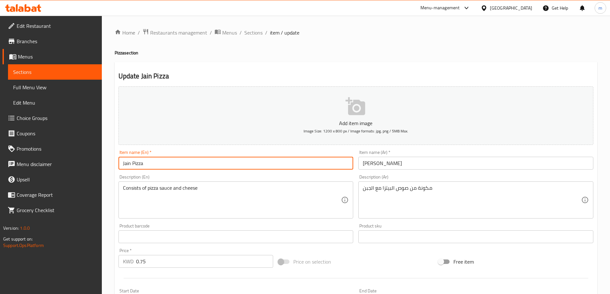
click at [125, 165] on input "Jain Pizza" at bounding box center [235, 163] width 235 height 13
paste input "Gene"
click at [204, 163] on input "Gene Pizza" at bounding box center [235, 163] width 235 height 13
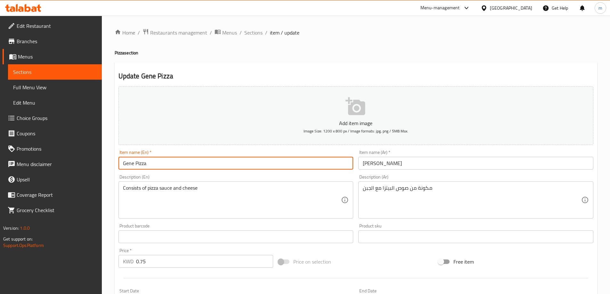
type input "Gene Pizza"
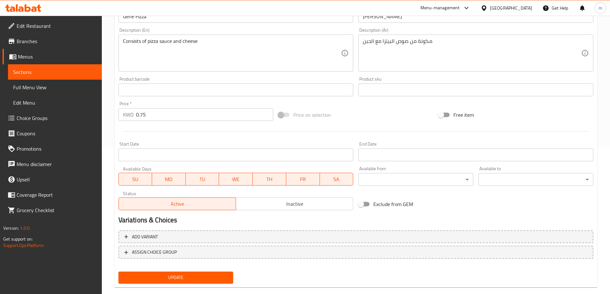
scroll to position [158, 0]
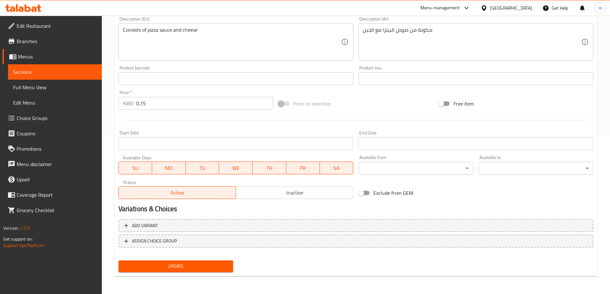
click at [197, 271] on button "Update" at bounding box center [175, 267] width 115 height 12
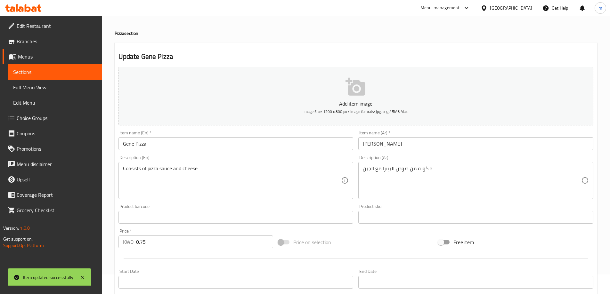
scroll to position [0, 0]
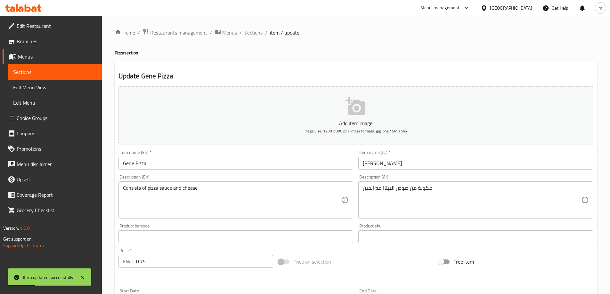
click at [250, 35] on span "Sections" at bounding box center [253, 33] width 18 height 8
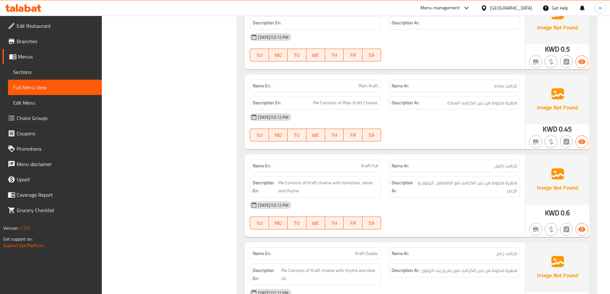
scroll to position [1046, 0]
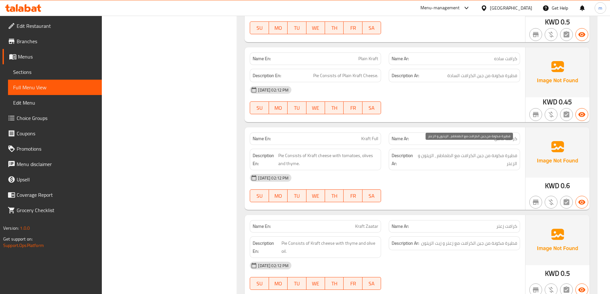
click at [499, 154] on span "فطيرة مكونة من جبن الكرافت مع الطماطم , الزيتون و الزعتر" at bounding box center [467, 160] width 100 height 16
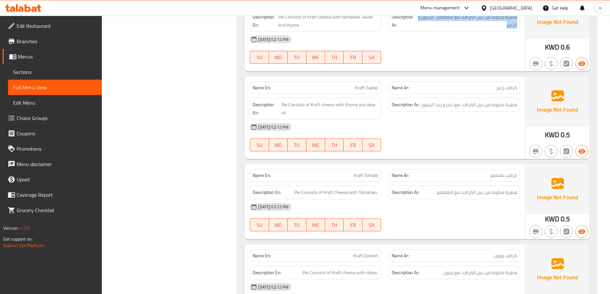
scroll to position [1324, 0]
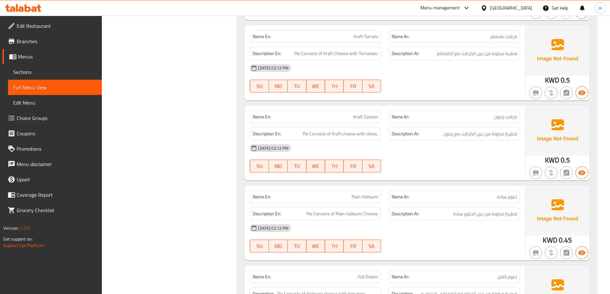
click at [503, 114] on span "كرافت زيتون" at bounding box center [505, 117] width 23 height 7
copy span "كرافت زيتون"
click at [506, 114] on span "كرافت زيتون" at bounding box center [505, 117] width 23 height 7
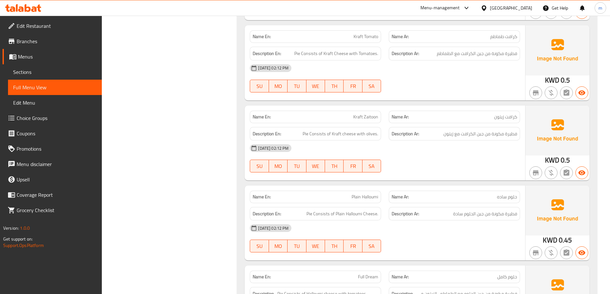
click at [501, 114] on span "كرافت زيتون" at bounding box center [505, 117] width 23 height 7
copy span "زيتون"
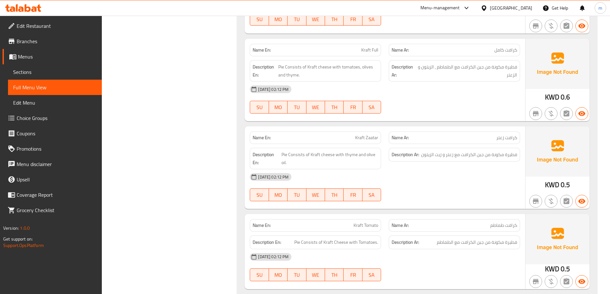
scroll to position [551, 0]
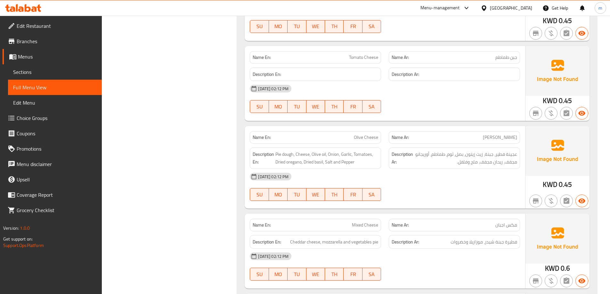
click at [356, 134] on span "Olive Cheese" at bounding box center [366, 137] width 24 height 7
copy span "Olive"
click at [484, 157] on span "عجينة فطير، جبنة، زيت زيتون، بصل، ثوم، طماطم، أوريجانو مجفف، ريحان مجفف، ملح وف…" at bounding box center [465, 158] width 103 height 16
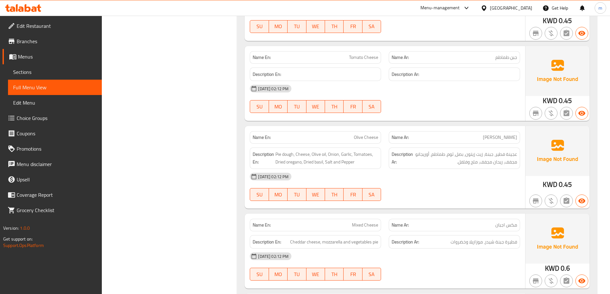
click at [378, 134] on span "Olive Cheese" at bounding box center [366, 137] width 24 height 7
copy span "Olive Cheese"
click at [461, 186] on div "12-08-2025 02:12 PM SU MO TU WE TH FR SA" at bounding box center [385, 187] width 278 height 36
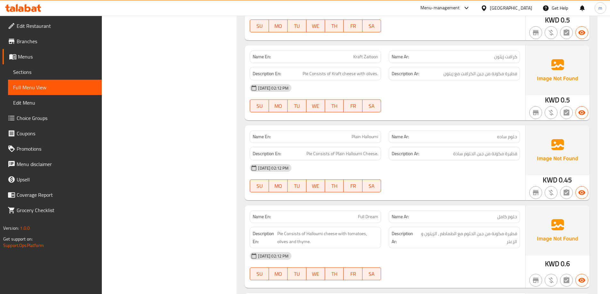
scroll to position [1245, 0]
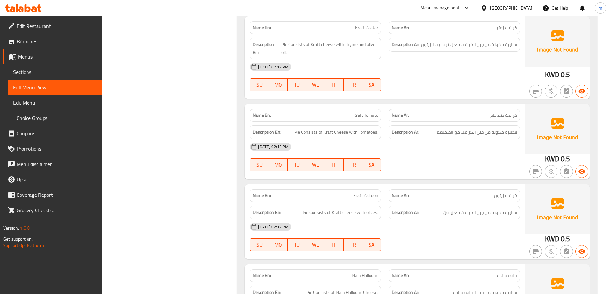
click at [374, 192] on span "Kraft Zaitoon" at bounding box center [365, 195] width 25 height 7
copy span "Zaitoon"
click at [356, 189] on div "Name En: Kraft Zaitoon" at bounding box center [315, 195] width 131 height 12
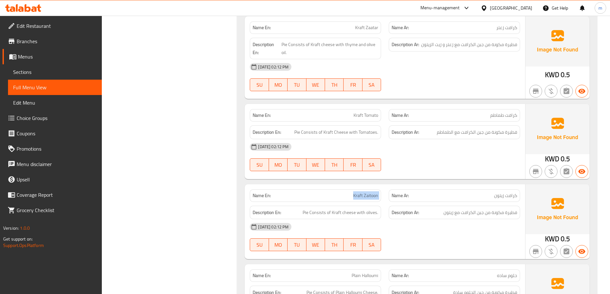
click at [356, 189] on div "Name En: Kraft Zaitoon" at bounding box center [315, 195] width 131 height 12
copy span "Kraft Zaitoon"
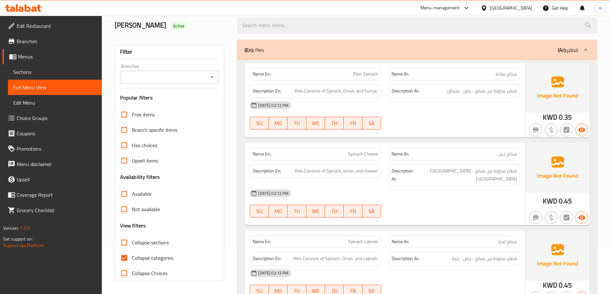
scroll to position [185, 0]
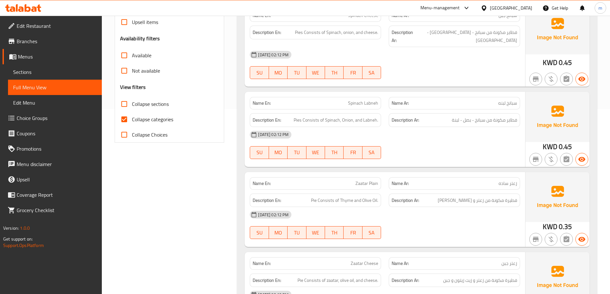
click at [149, 120] on span "Collapse categories" at bounding box center [152, 120] width 41 height 8
click at [132, 120] on input "Collapse categories" at bounding box center [124, 119] width 15 height 15
checkbox input "false"
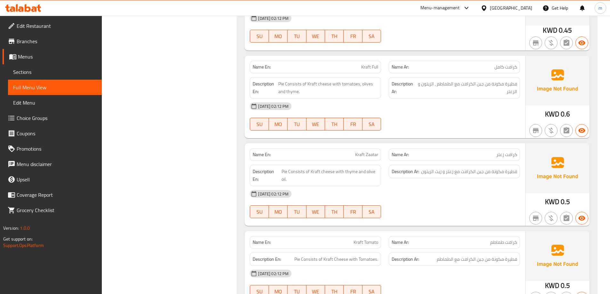
scroll to position [1284, 0]
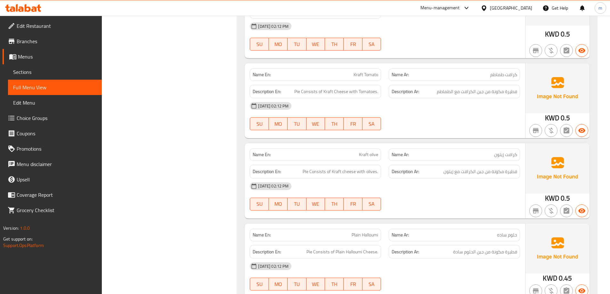
click at [451, 151] on p "Name Ar: كرافت زيتون" at bounding box center [453, 154] width 125 height 7
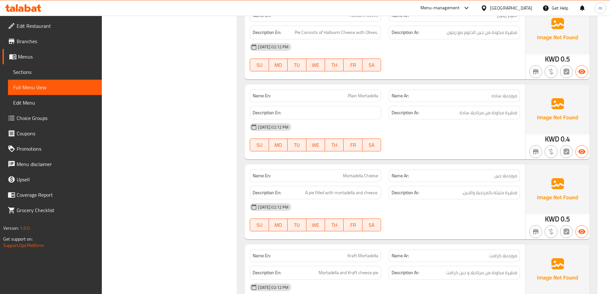
click at [372, 93] on span "Plain Mortadella" at bounding box center [363, 96] width 30 height 7
copy span "Plain Mortadella"
click at [448, 119] on div "[DATE] 02:12 PM" at bounding box center [385, 126] width 278 height 15
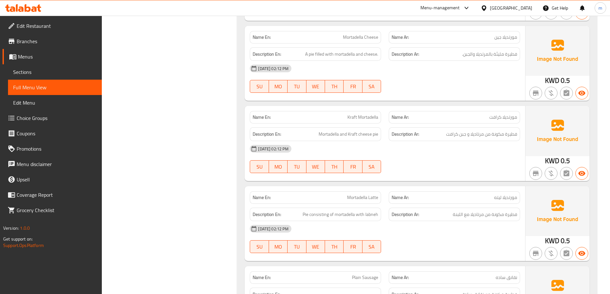
scroll to position [2117, 0]
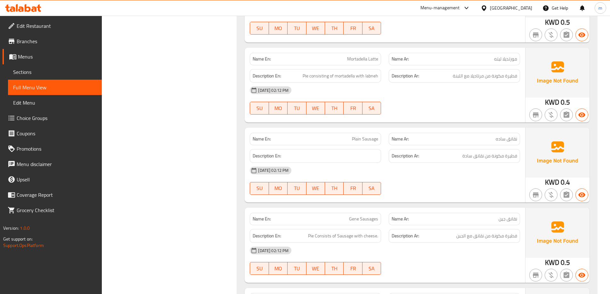
click at [374, 56] on span "Mortadella Latte" at bounding box center [362, 59] width 31 height 7
copy span "Mortadella Latte"
click at [372, 56] on span "Mortadella Latte" at bounding box center [362, 59] width 31 height 7
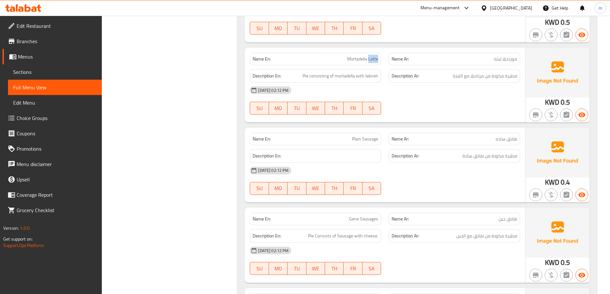
click at [372, 56] on span "Mortadella Latte" at bounding box center [362, 59] width 31 height 7
click at [360, 56] on span "Mortadella Latte" at bounding box center [362, 59] width 31 height 7
click at [371, 56] on span "Mortadella Latte" at bounding box center [362, 59] width 31 height 7
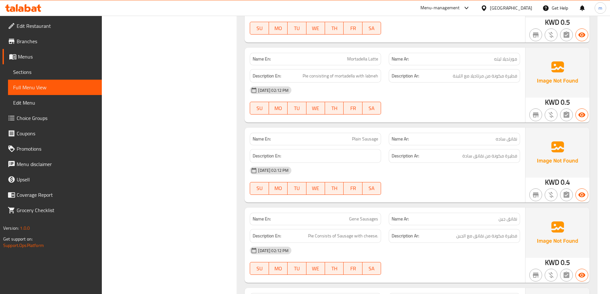
click at [353, 56] on span "Mortadella Latte" at bounding box center [362, 59] width 31 height 7
copy span "Mortadella Latte"
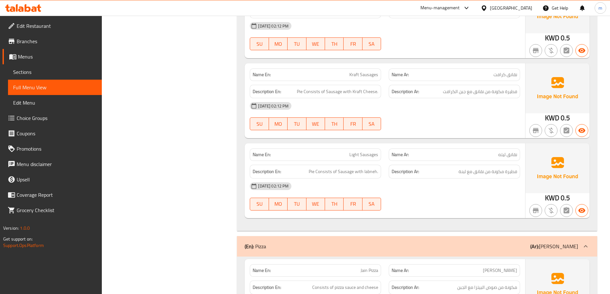
click at [351, 151] on span "Light Sausages" at bounding box center [363, 154] width 29 height 7
copy span "Light"
click at [355, 151] on span "Light Sausages" at bounding box center [363, 154] width 29 height 7
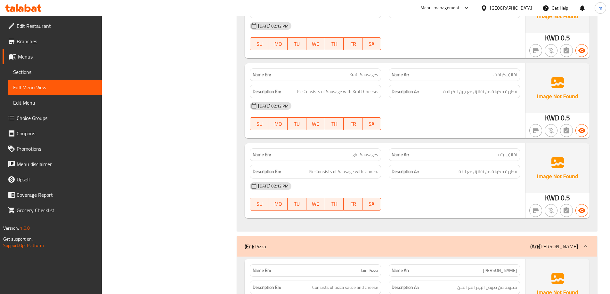
click at [432, 127] on div "Name En: Kraft Sausages Name Ar: نقانق كرافت Description En: Pie Consists of Sa…" at bounding box center [385, 100] width 280 height 75
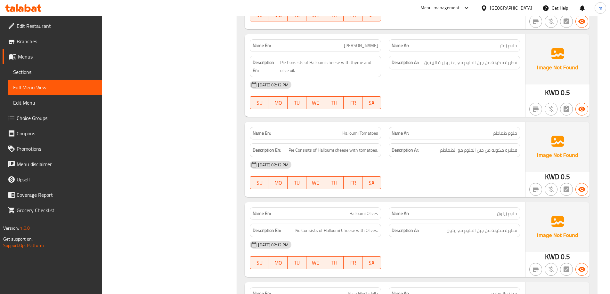
scroll to position [1664, 0]
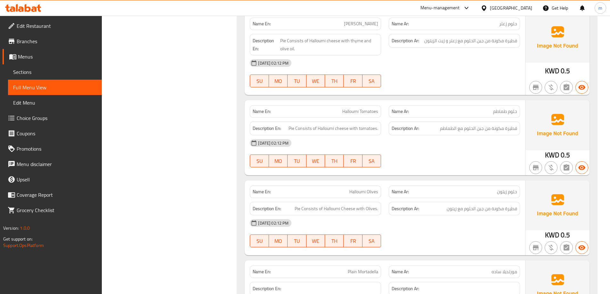
click at [457, 143] on div "[DATE] 02:12 PM" at bounding box center [385, 142] width 278 height 15
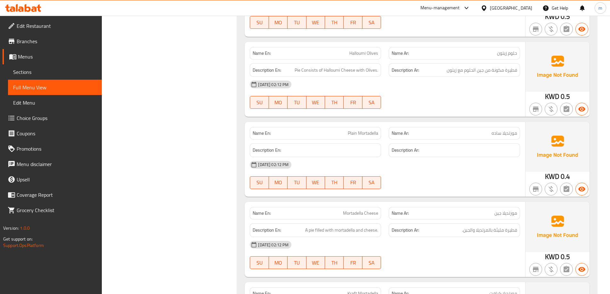
scroll to position [1942, 0]
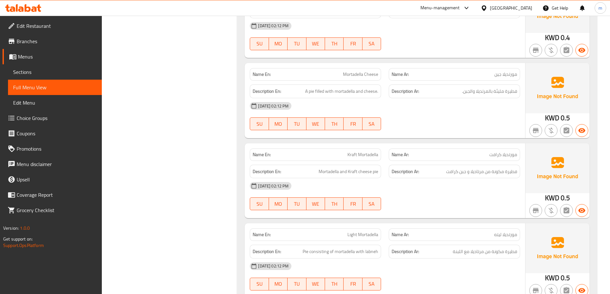
click at [356, 71] on span "Mortadella Cheese" at bounding box center [360, 74] width 35 height 7
copy span "Mortadella Cheese"
click at [463, 145] on div "Name Ar: مورتديلا كرافت" at bounding box center [454, 155] width 139 height 20
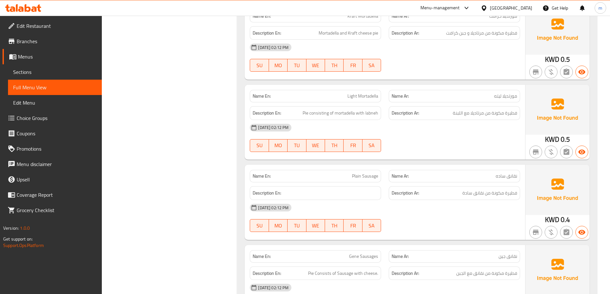
scroll to position [2219, 0]
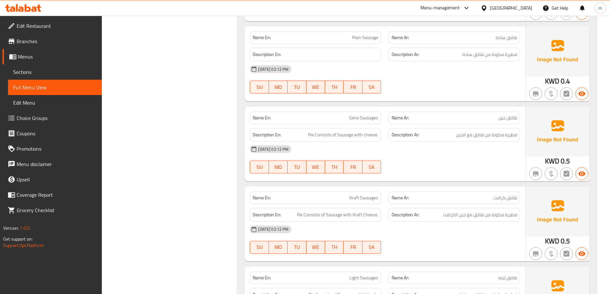
click at [368, 34] on span "Plain Sausage" at bounding box center [365, 37] width 26 height 7
copy span "Sausage"
click at [368, 34] on span "Plain Sausage" at bounding box center [365, 37] width 26 height 7
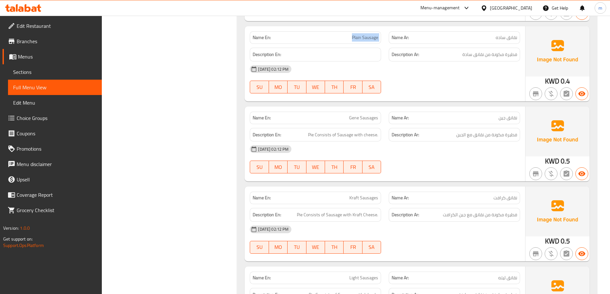
copy span "Plain Sausage"
click at [495, 107] on div "Name En: Gene Sausages Name Ar: نقانق جين Description En: Pie Consists of Sausa…" at bounding box center [385, 144] width 280 height 75
click at [367, 115] on span "Gene Sausages" at bounding box center [363, 118] width 29 height 7
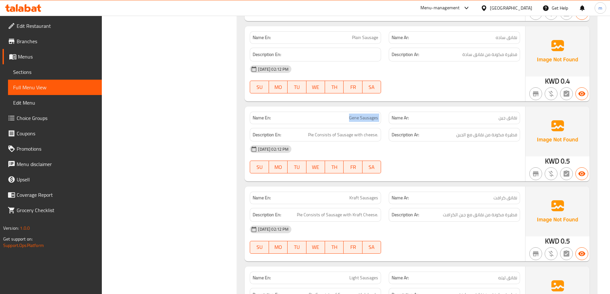
copy span "Gene Sausages"
click at [474, 132] on div "Description Ar: فطيرة مكونة من نقانق مع الجبن" at bounding box center [454, 135] width 131 height 14
click at [499, 115] on span "نقانق جين" at bounding box center [507, 118] width 19 height 7
click at [503, 115] on span "نقانق جين" at bounding box center [507, 118] width 19 height 7
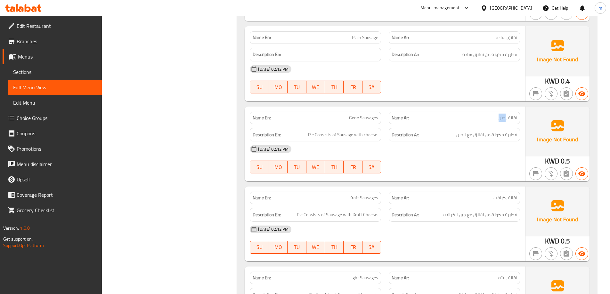
click at [503, 115] on span "نقانق جين" at bounding box center [507, 118] width 19 height 7
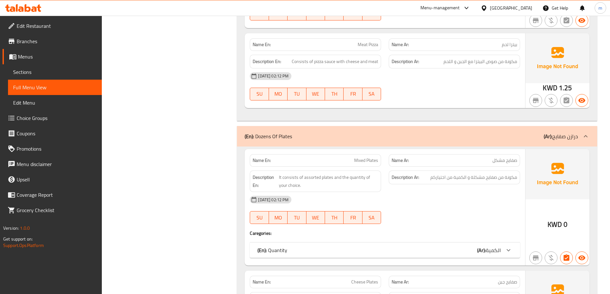
scroll to position [2913, 0]
click at [502, 242] on div at bounding box center [508, 249] width 15 height 15
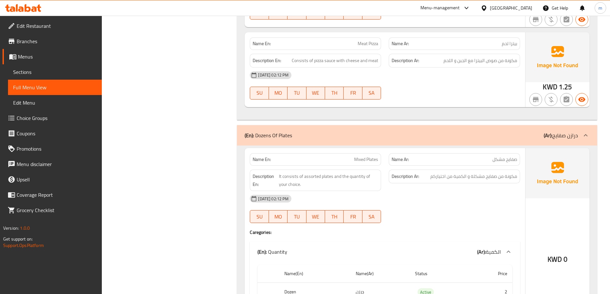
scroll to position [3051, 0]
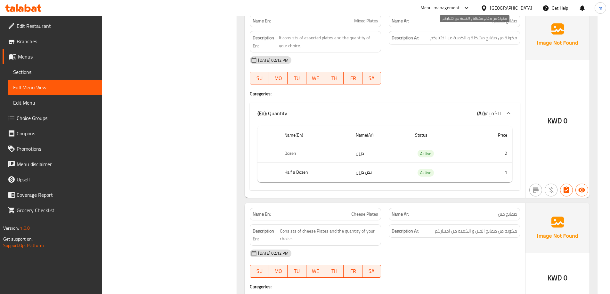
click at [503, 34] on span "مكونة من صفايح مشكلة و الكمية من اختياركم" at bounding box center [473, 38] width 87 height 8
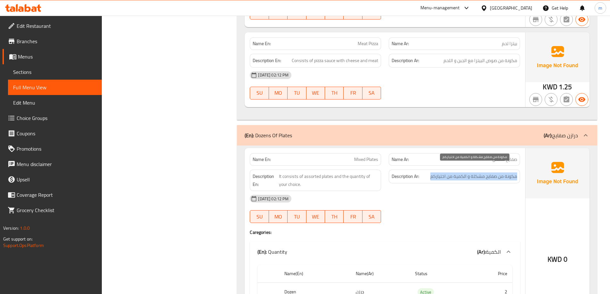
click at [490, 173] on span "مكونة من صفايح مشكلة و الكمية من اختياركم" at bounding box center [473, 177] width 87 height 8
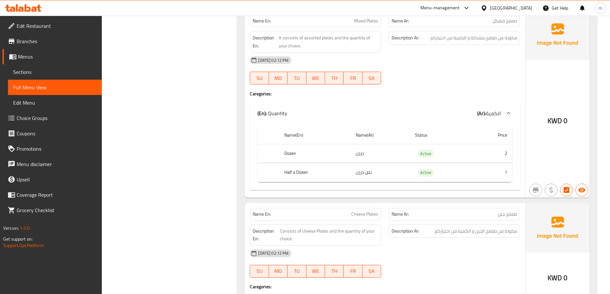
scroll to position [3190, 0]
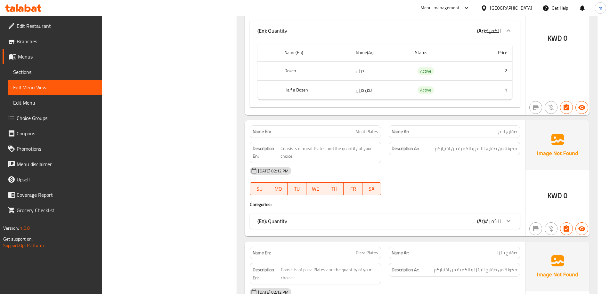
scroll to position [3329, 0]
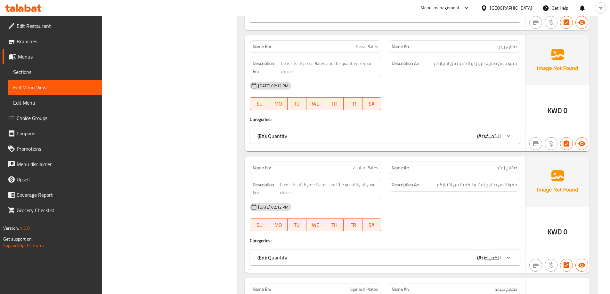
scroll to position [3606, 0]
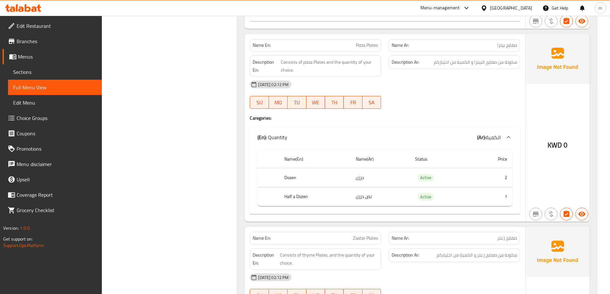
scroll to position [3745, 0]
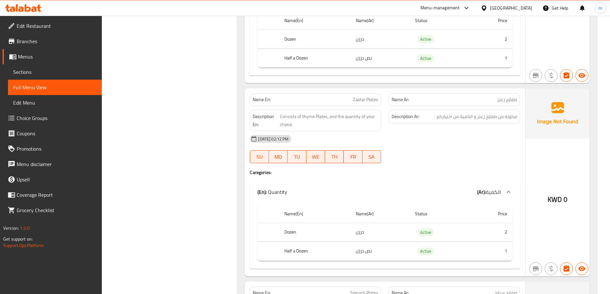
scroll to position [3883, 0]
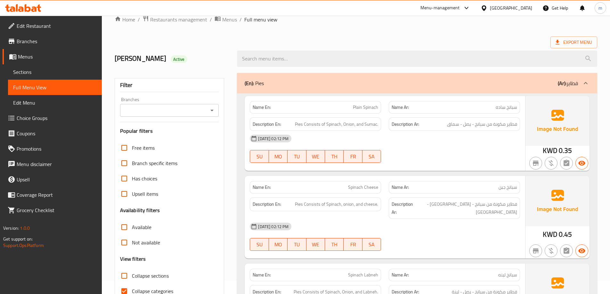
scroll to position [0, 0]
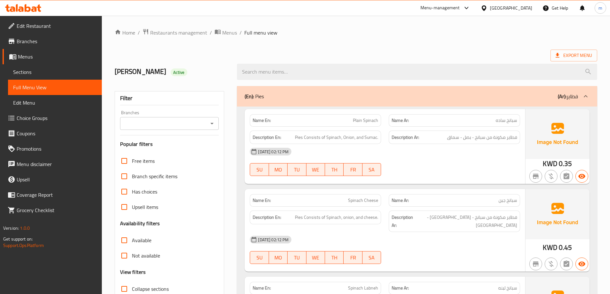
scroll to position [139, 0]
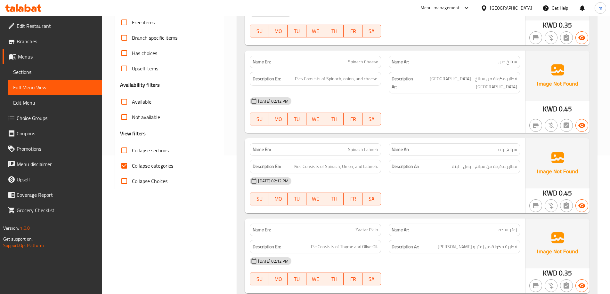
click at [153, 147] on span "Collapse sections" at bounding box center [150, 151] width 37 height 8
click at [132, 147] on input "Collapse sections" at bounding box center [124, 150] width 15 height 15
checkbox input "true"
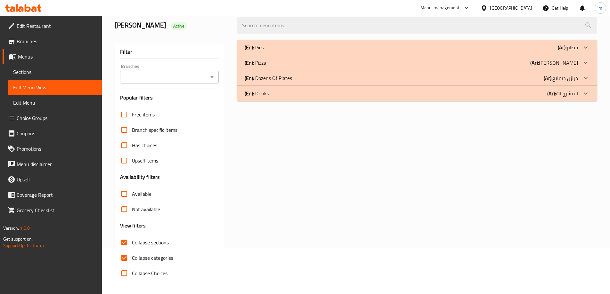
click at [152, 163] on div "Free items Branch specific items Has choices Upsell items Availability filters …" at bounding box center [169, 194] width 99 height 174
click at [160, 255] on span "Collapse categories" at bounding box center [152, 258] width 41 height 8
click at [132, 255] on input "Collapse categories" at bounding box center [124, 257] width 15 height 15
checkbox input "false"
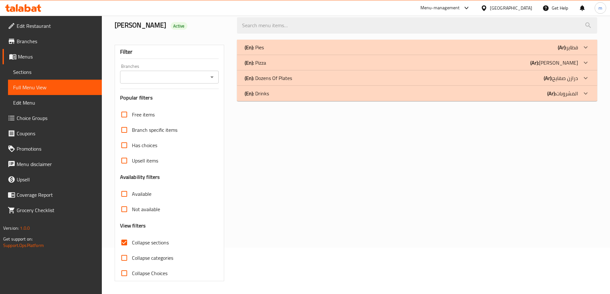
click at [157, 243] on span "Collapse sections" at bounding box center [150, 243] width 37 height 8
click at [132, 243] on input "Collapse sections" at bounding box center [124, 242] width 15 height 15
checkbox input "false"
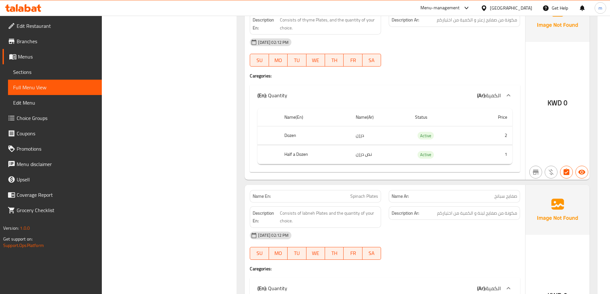
scroll to position [3980, 0]
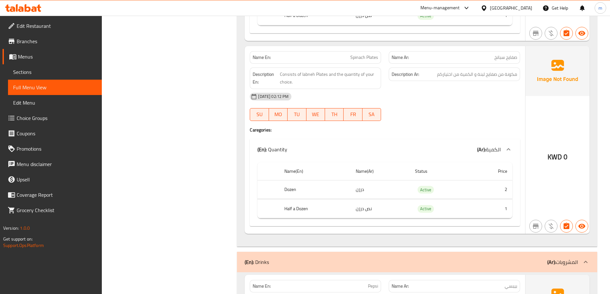
copy span "Spinach Plates"
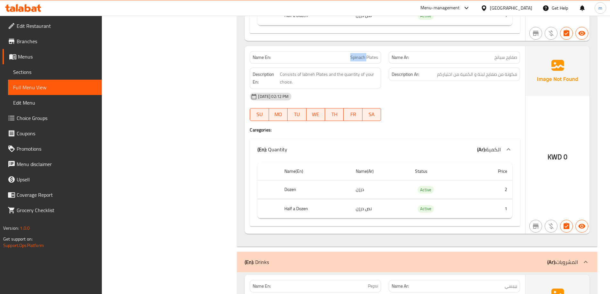
copy span "Spinach Plates"
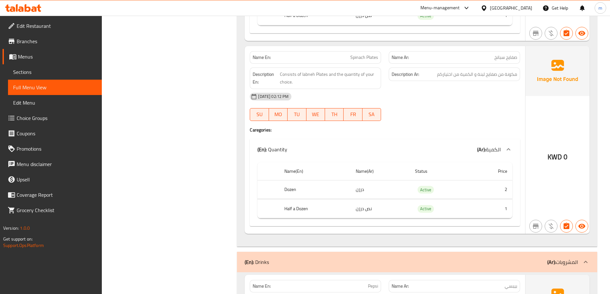
copy span "صفايح سبانخ"
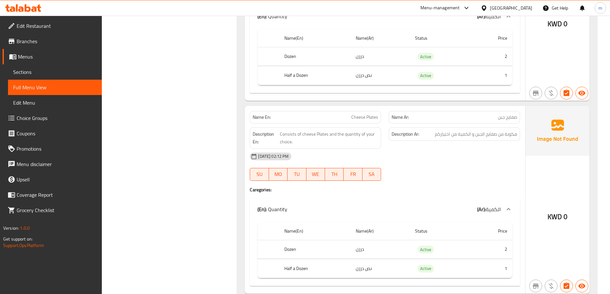
scroll to position [3009, 0]
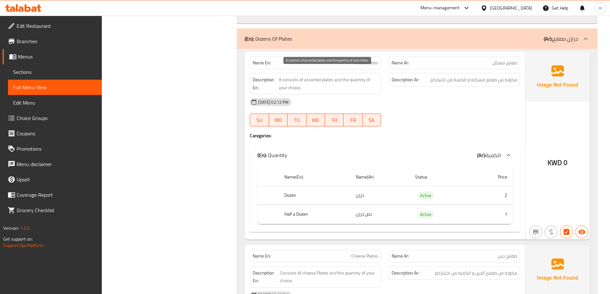
click at [313, 76] on span "It consists of assorted plates and the quantity of your choice." at bounding box center [328, 84] width 99 height 16
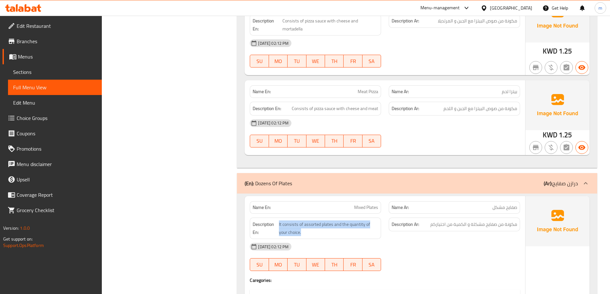
scroll to position [2732, 0]
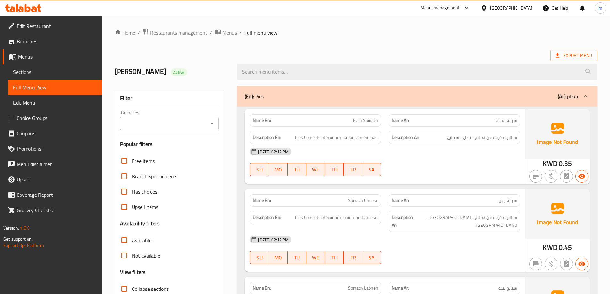
scroll to position [139, 0]
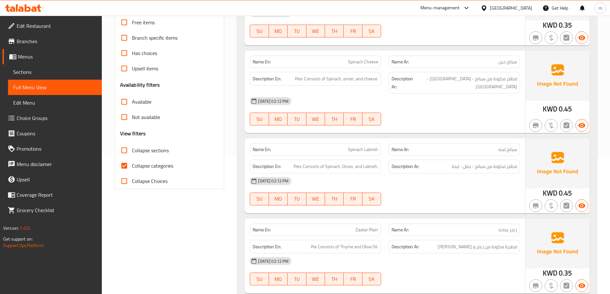
click at [165, 165] on span "Collapse categories" at bounding box center [152, 166] width 41 height 8
click at [132, 165] on input "Collapse categories" at bounding box center [124, 165] width 15 height 15
checkbox input "false"
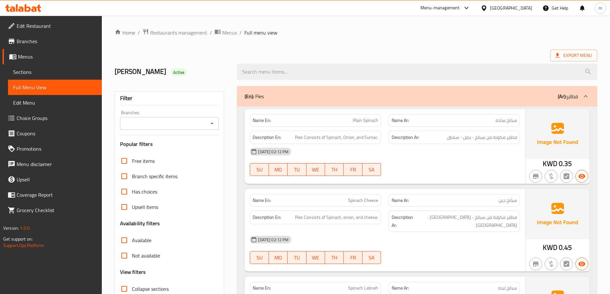
scroll to position [139, 0]
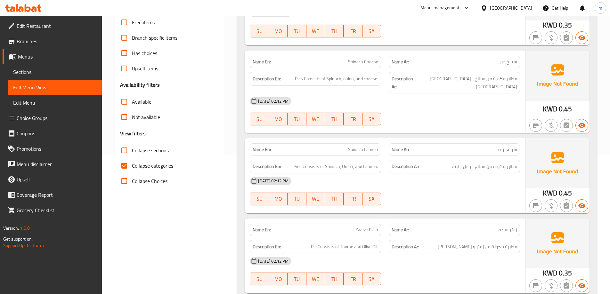
click at [352, 146] on span "Spinach Labneh" at bounding box center [363, 149] width 30 height 7
copy span "Spinach"
click at [476, 108] on div "[DATE] 02:12 PM SU MO TU WE TH FR SA" at bounding box center [385, 111] width 278 height 36
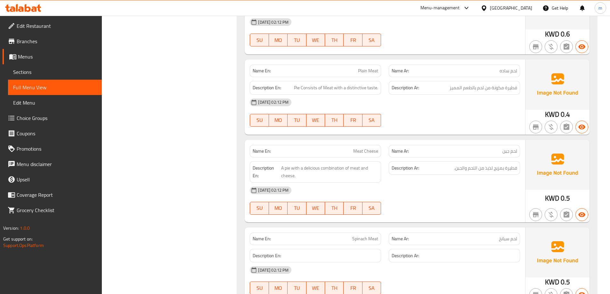
scroll to position [832, 0]
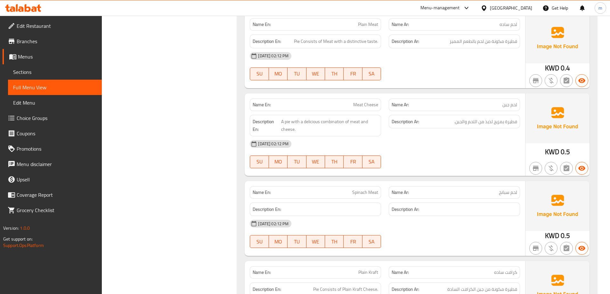
click at [512, 182] on div "Name Ar: لحم سبانخ" at bounding box center [454, 192] width 139 height 20
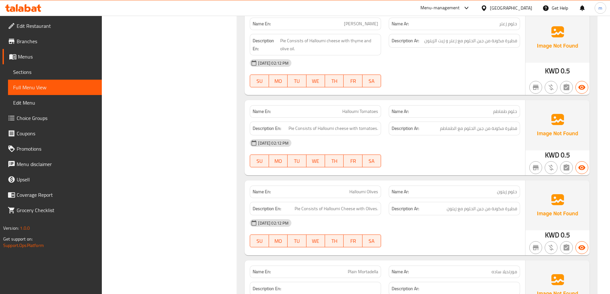
scroll to position [1803, 0]
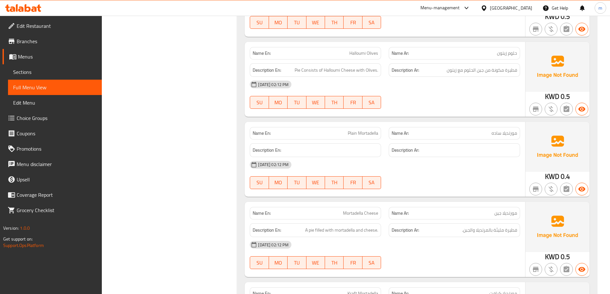
click at [368, 130] on span "Plain Mortadella" at bounding box center [363, 133] width 30 height 7
copy span "Plain Mortadella"
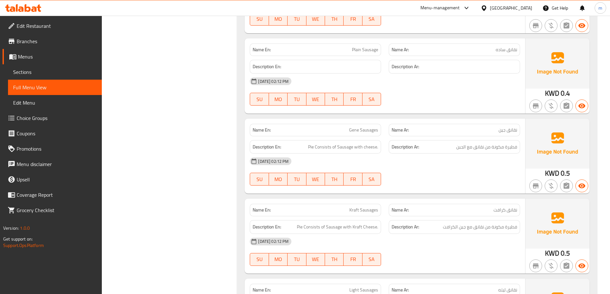
scroll to position [2219, 0]
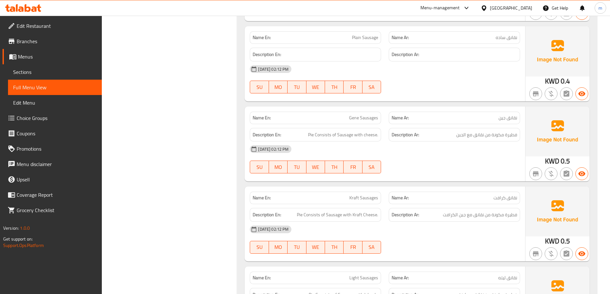
click at [487, 63] on div "[DATE] 02:12 PM" at bounding box center [385, 68] width 278 height 15
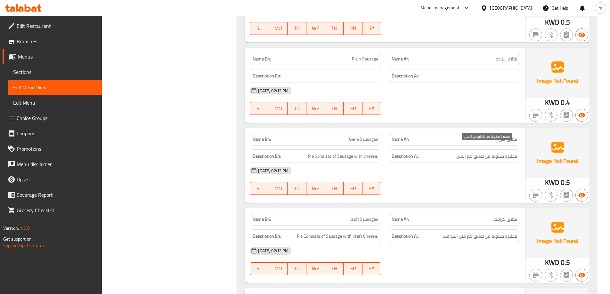
click at [461, 152] on span "فطيرة مكونة من نقانق مع الجبن" at bounding box center [486, 156] width 61 height 8
click at [473, 136] on p "Name Ar: نقانق جين" at bounding box center [453, 139] width 125 height 7
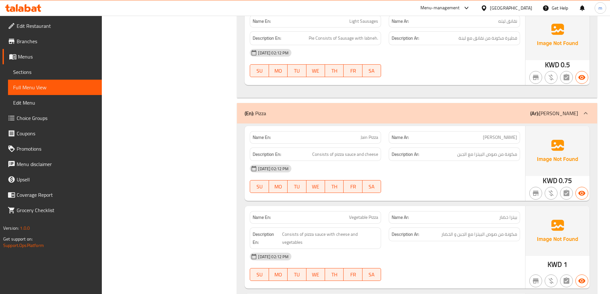
scroll to position [2475, 0]
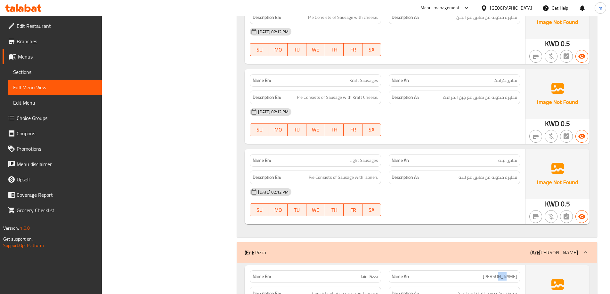
scroll to position [2198, 0]
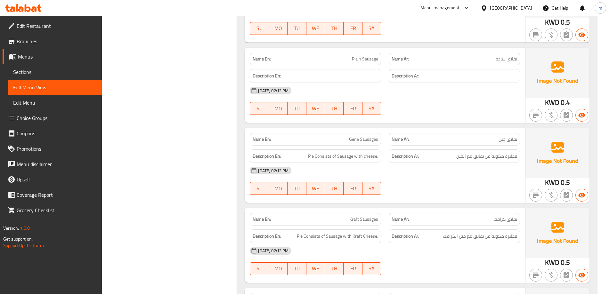
click at [353, 136] on span "Gene Sausages" at bounding box center [363, 139] width 29 height 7
copy span "Gene"
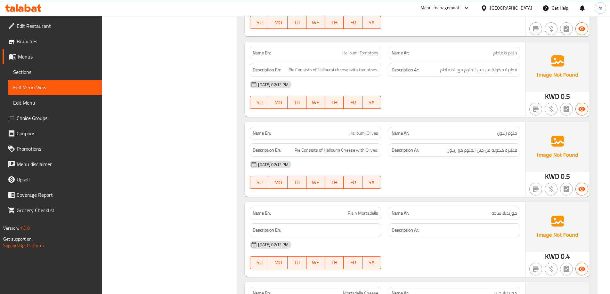
scroll to position [1168, 0]
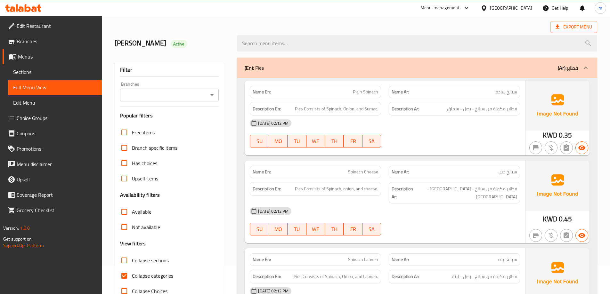
scroll to position [139, 0]
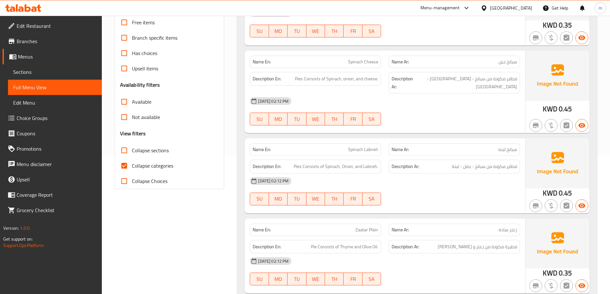
click at [160, 168] on span "Collapse categories" at bounding box center [152, 166] width 41 height 8
click at [132, 168] on input "Collapse categories" at bounding box center [124, 165] width 15 height 15
checkbox input "false"
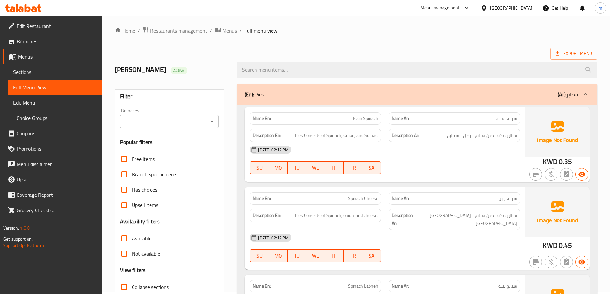
scroll to position [0, 0]
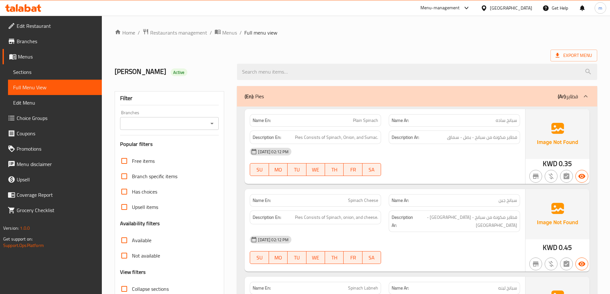
click at [564, 56] on span "Export Menu" at bounding box center [573, 56] width 36 height 8
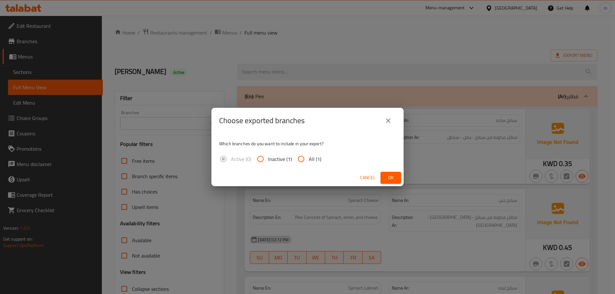
click at [316, 158] on span "All (1)" at bounding box center [315, 159] width 12 height 8
click at [309, 158] on input "All (1)" at bounding box center [300, 158] width 15 height 15
radio input "true"
click at [387, 176] on span "Ok" at bounding box center [390, 178] width 10 height 8
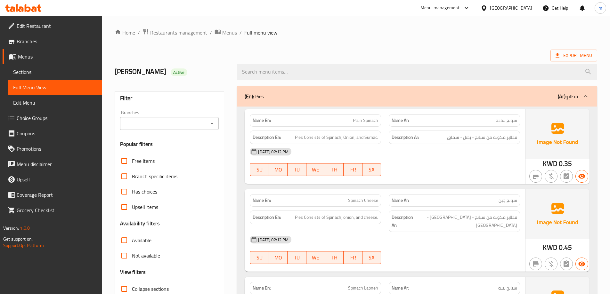
click at [224, 35] on span "Menus" at bounding box center [229, 33] width 15 height 8
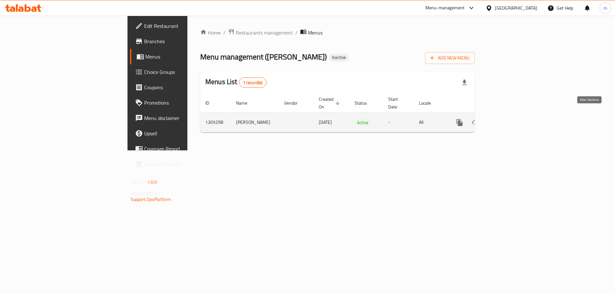
click at [509, 119] on icon "enhanced table" at bounding box center [506, 123] width 8 height 8
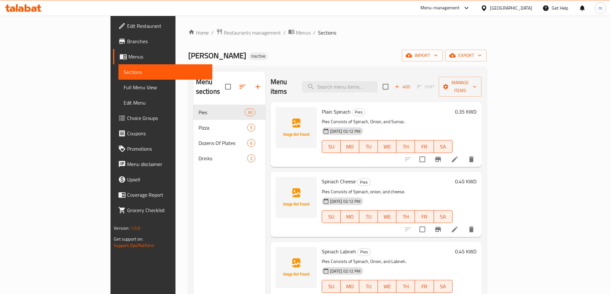
click at [413, 33] on ol "Home / Restaurants management / Menus / Sections" at bounding box center [337, 32] width 298 height 8
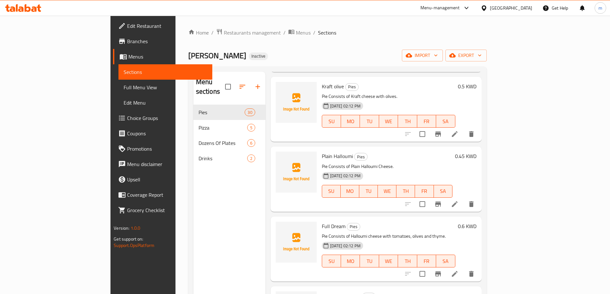
scroll to position [1125, 0]
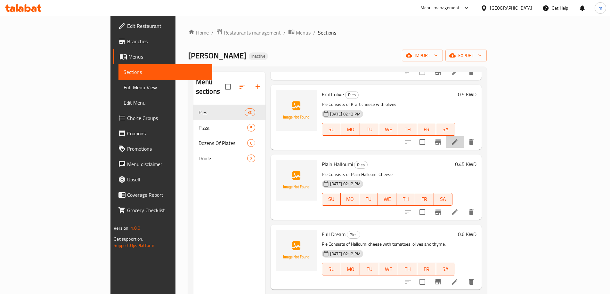
click at [463, 136] on li at bounding box center [455, 142] width 18 height 12
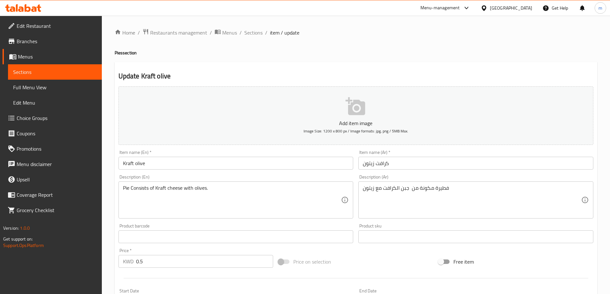
click at [189, 169] on input "Kraft olive" at bounding box center [235, 163] width 235 height 13
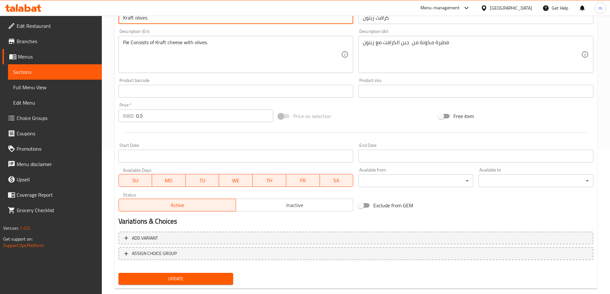
scroll to position [158, 0]
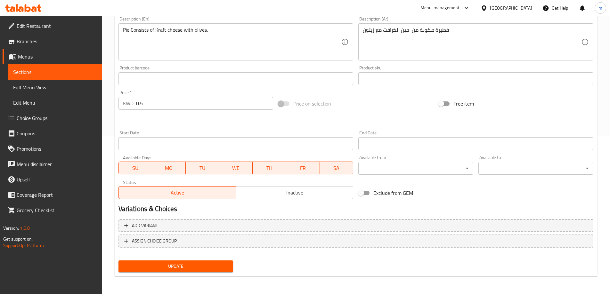
type input "Kraft olives"
click at [198, 269] on span "Update" at bounding box center [176, 266] width 105 height 8
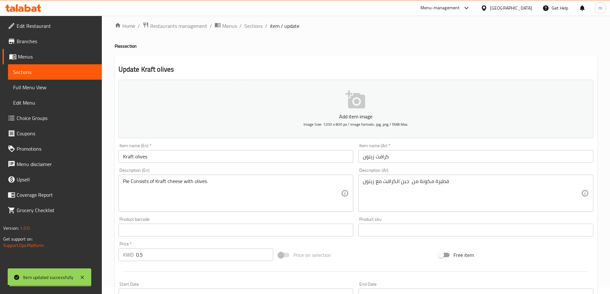
scroll to position [0, 0]
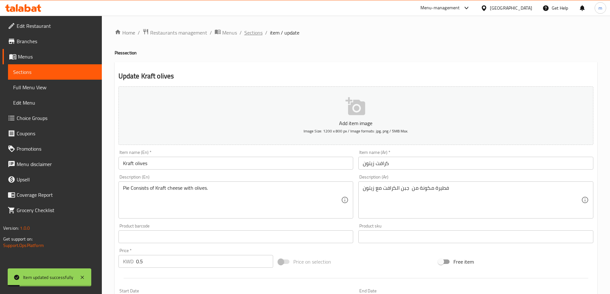
click at [254, 34] on span "Sections" at bounding box center [253, 33] width 18 height 8
